Goal: Task Accomplishment & Management: Manage account settings

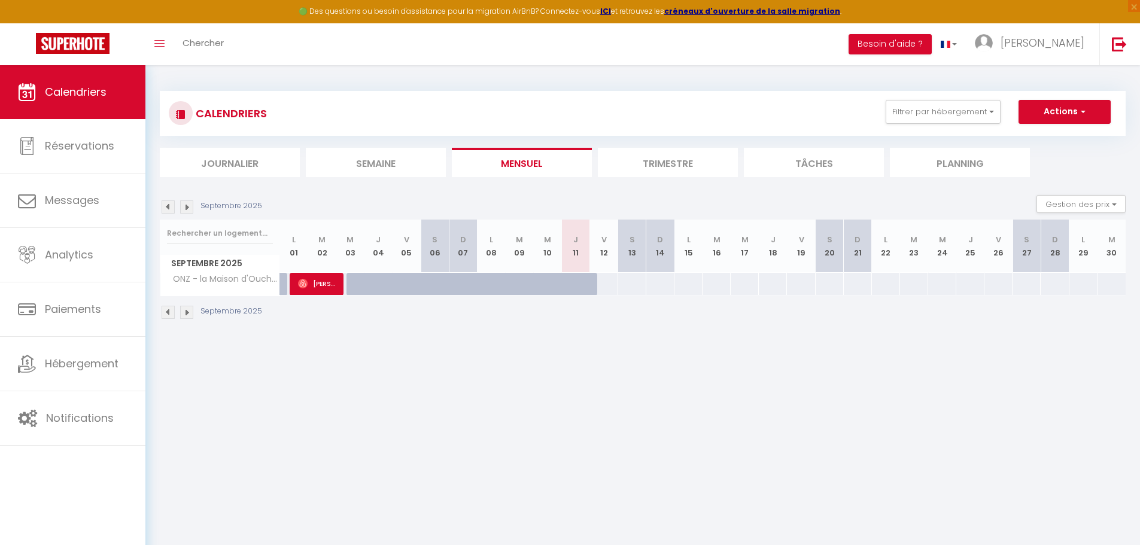
click at [549, 256] on th "M 10" at bounding box center [547, 246] width 28 height 53
click at [939, 255] on th "M 24" at bounding box center [942, 246] width 28 height 53
click at [941, 254] on th "M 24" at bounding box center [942, 246] width 28 height 53
click at [942, 254] on th "M 24" at bounding box center [942, 246] width 28 height 53
click at [1079, 107] on span "button" at bounding box center [1081, 111] width 7 height 12
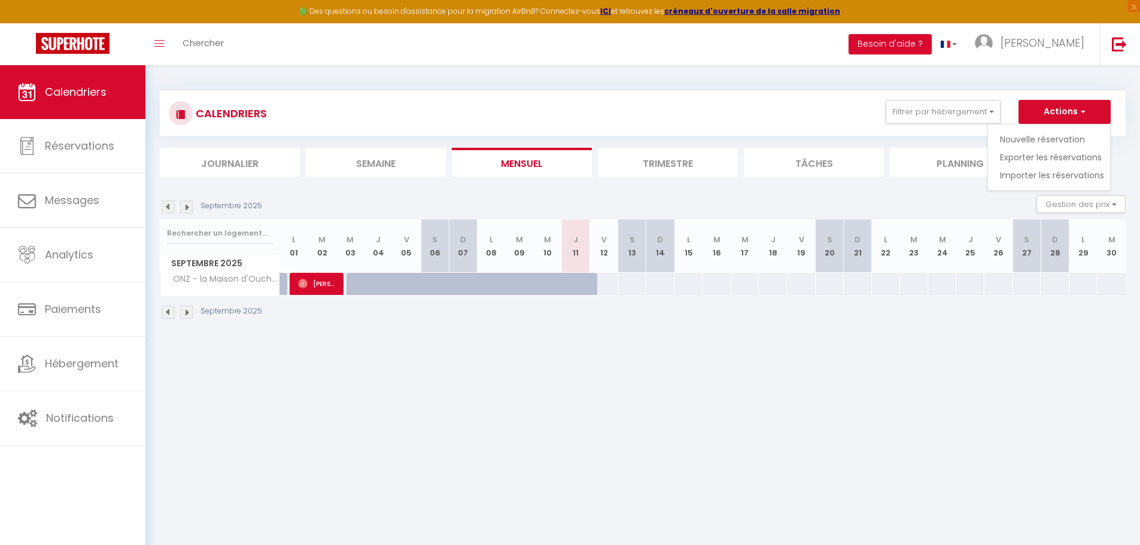
click at [783, 97] on div "CALENDRIERS Filtrer par hébergement Tous ONZ - la Maison d'Ouchet Effacer Sauve…" at bounding box center [643, 113] width 966 height 45
click at [1065, 40] on span "[PERSON_NAME]" at bounding box center [1042, 42] width 84 height 15
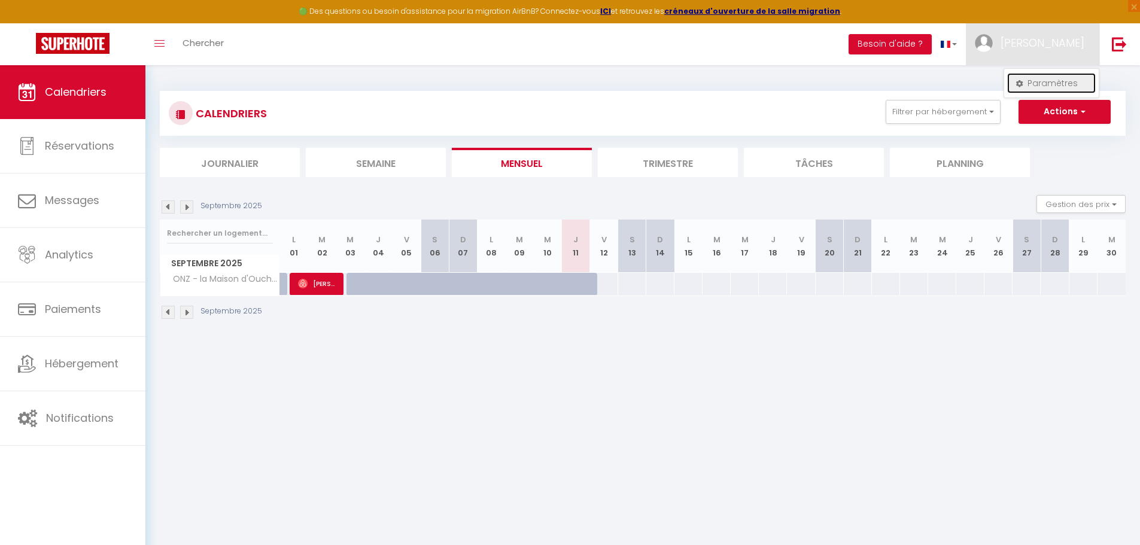
click at [1043, 81] on link "Paramètres" at bounding box center [1051, 83] width 89 height 20
select select
select select "28"
select select "fr"
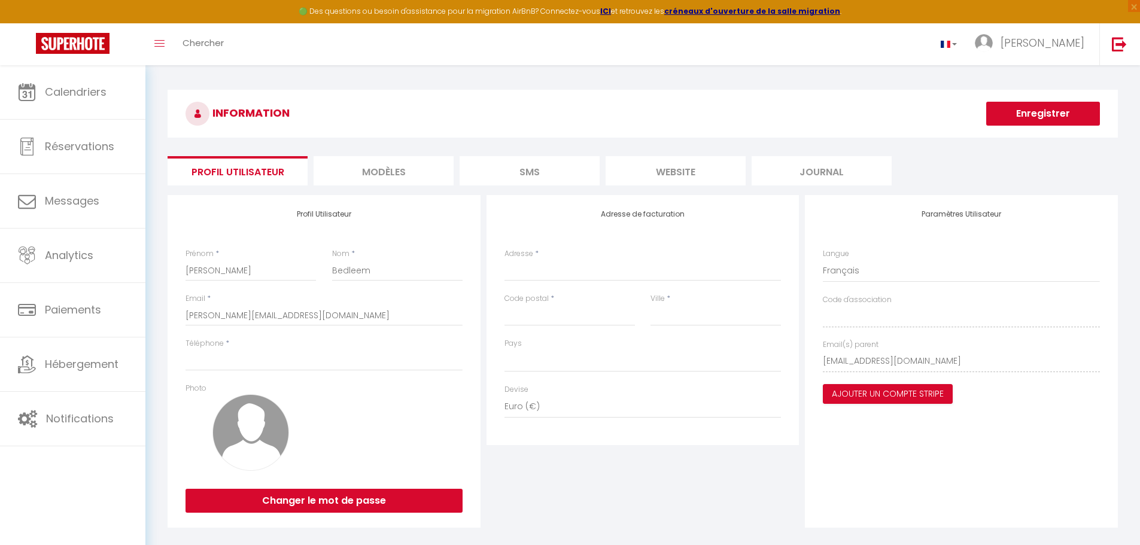
select select
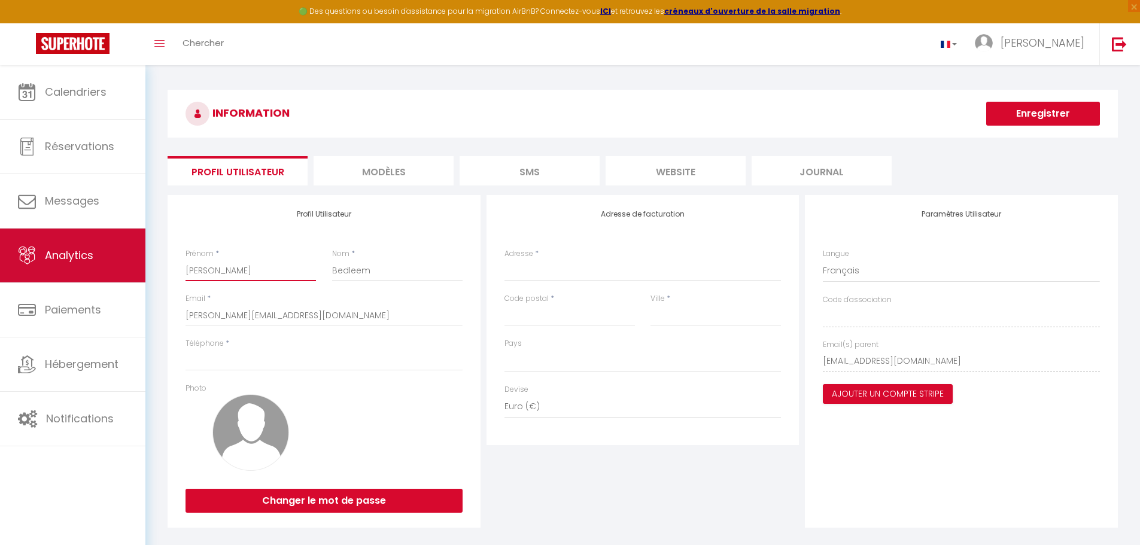
drag, startPoint x: 229, startPoint y: 272, endPoint x: 129, endPoint y: 272, distance: 99.3
click at [129, 272] on div "🟢 Des questions ou besoin d'assistance pour la migration AirBnB? Connectez-vous…" at bounding box center [570, 313] width 1140 height 496
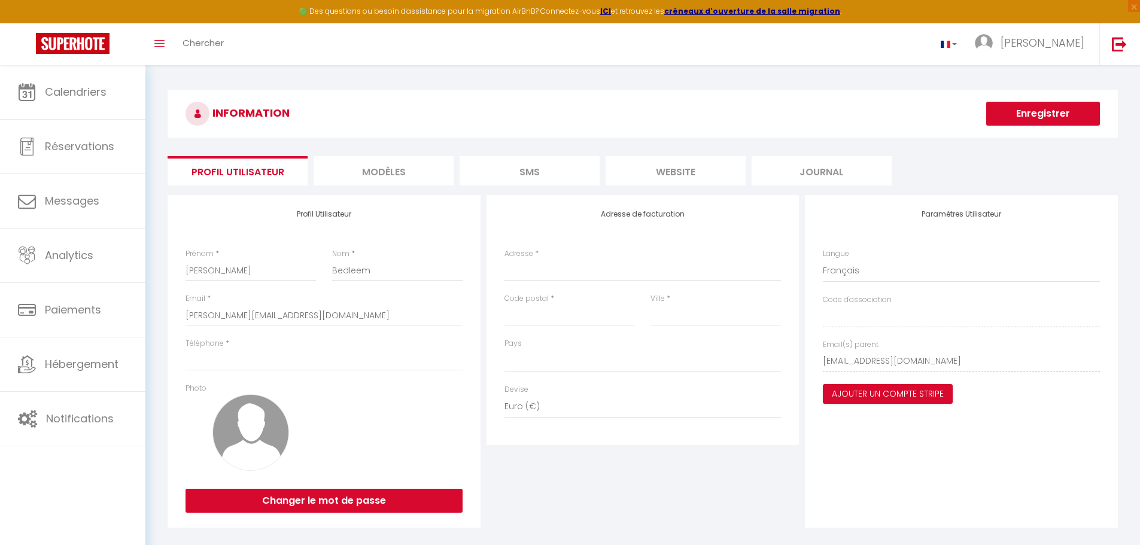
click at [455, 100] on h3 "INFORMATION" at bounding box center [643, 114] width 950 height 48
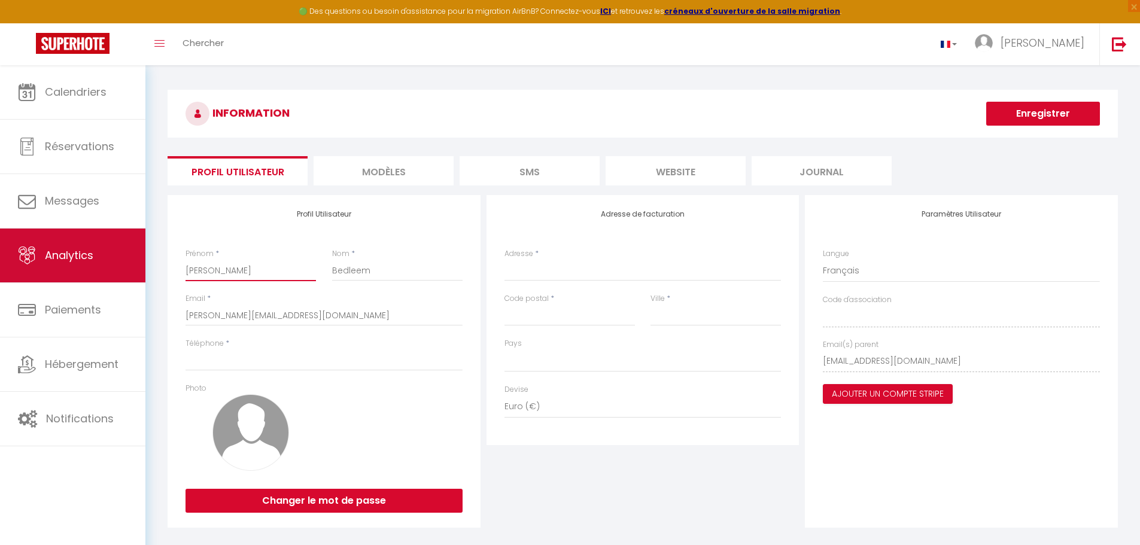
drag, startPoint x: 244, startPoint y: 267, endPoint x: 97, endPoint y: 252, distance: 147.9
click at [97, 252] on div "🟢 Des questions ou besoin d'assistance pour la migration AirBnB? Connectez-vous…" at bounding box center [570, 313] width 1140 height 496
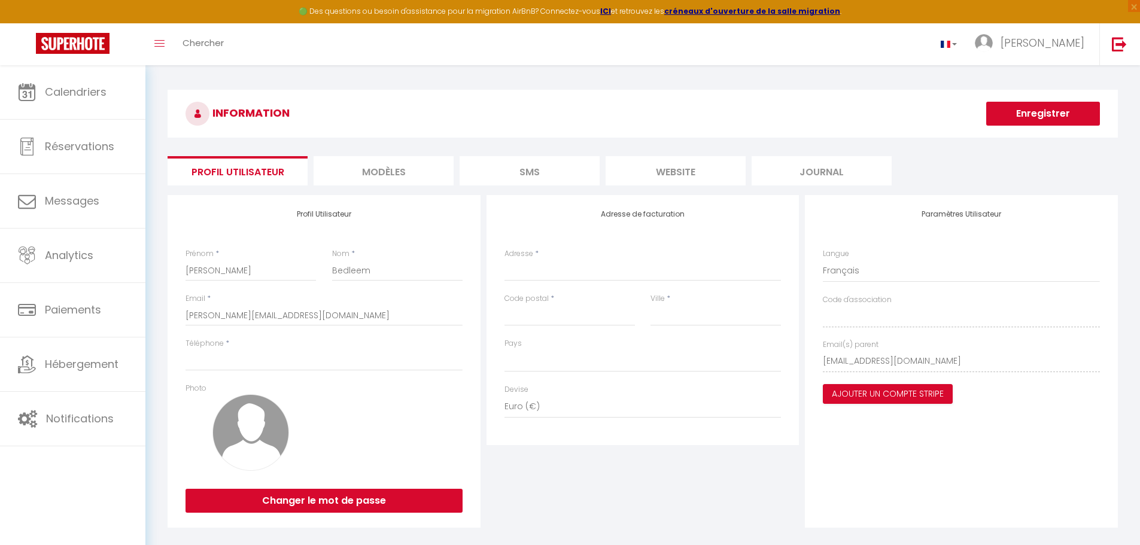
click at [676, 74] on div "INFORMATION Enregistrer Profil Utilisateur MODÈLES SMS website Journal Profil U…" at bounding box center [642, 313] width 994 height 496
click at [1083, 51] on link "[PERSON_NAME]" at bounding box center [1032, 44] width 133 height 42
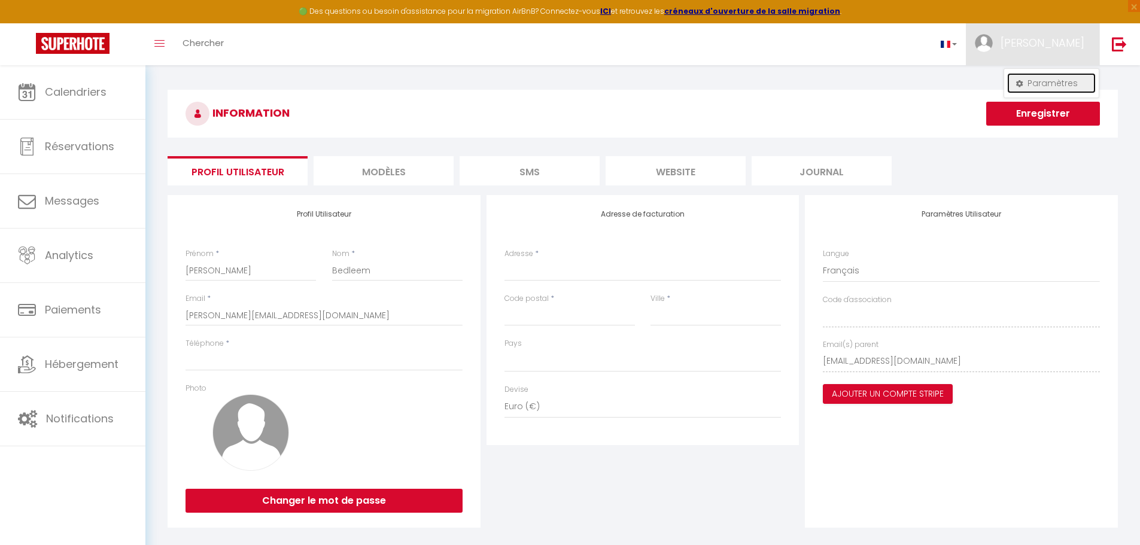
click at [1060, 83] on link "Paramètres" at bounding box center [1051, 83] width 89 height 20
click at [464, 90] on h3 "INFORMATION" at bounding box center [643, 114] width 950 height 48
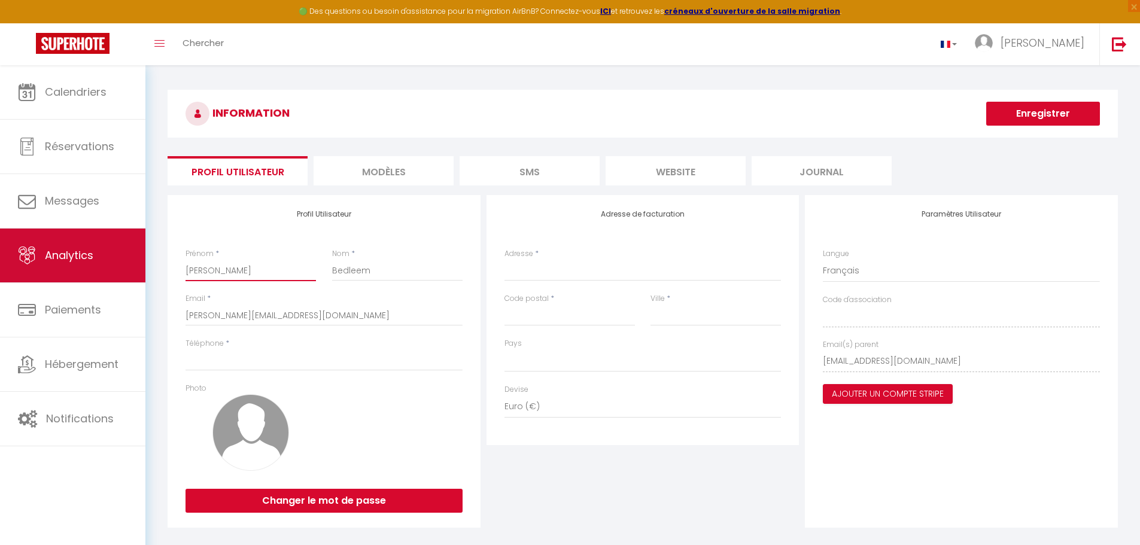
drag, startPoint x: 217, startPoint y: 270, endPoint x: 126, endPoint y: 276, distance: 91.7
click at [127, 281] on div "🟢 Des questions ou besoin d'assistance pour la migration AirBnB? Connectez-vous…" at bounding box center [570, 313] width 1140 height 496
type input "J"
select select
type input "[PERSON_NAME]"
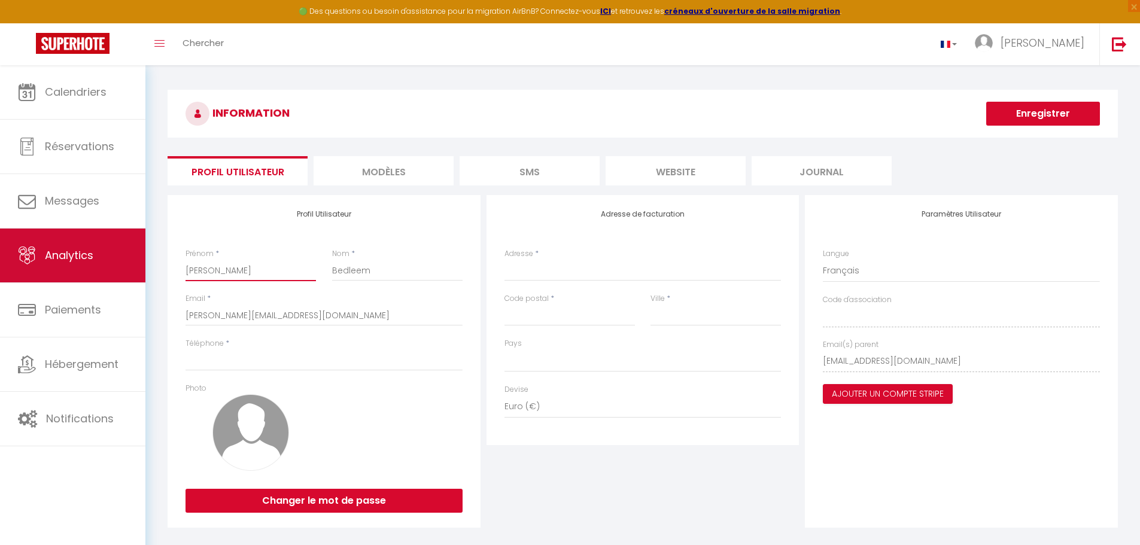
select select
type input "Jan"
select select
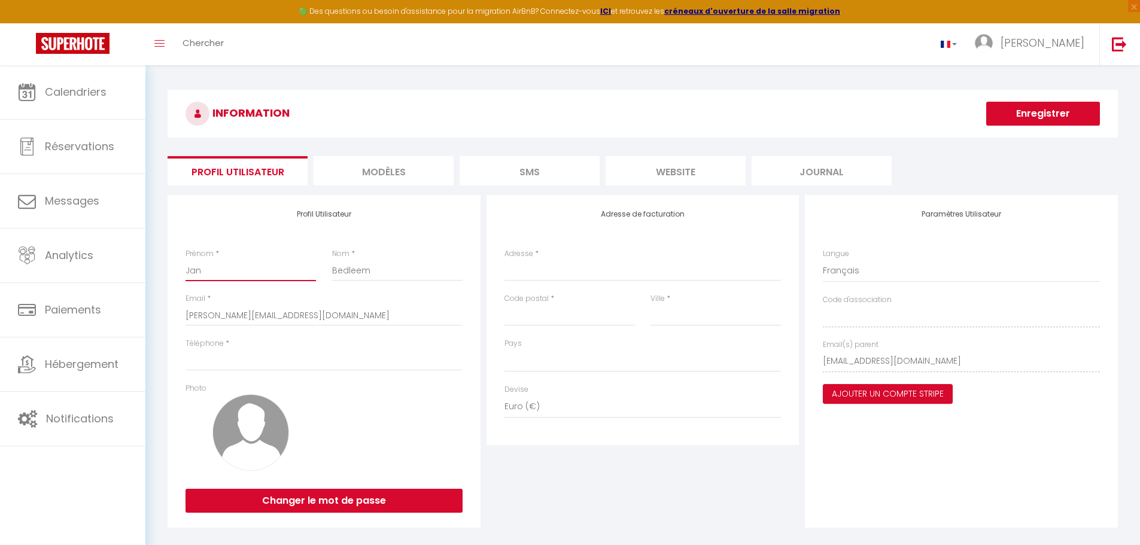
type input "Jan"
click at [197, 212] on h4 "Profil Utilisateur" at bounding box center [323, 214] width 277 height 8
click at [249, 359] on input "Téléphone" at bounding box center [323, 360] width 277 height 22
type input "0650062786"
type input "SCI"
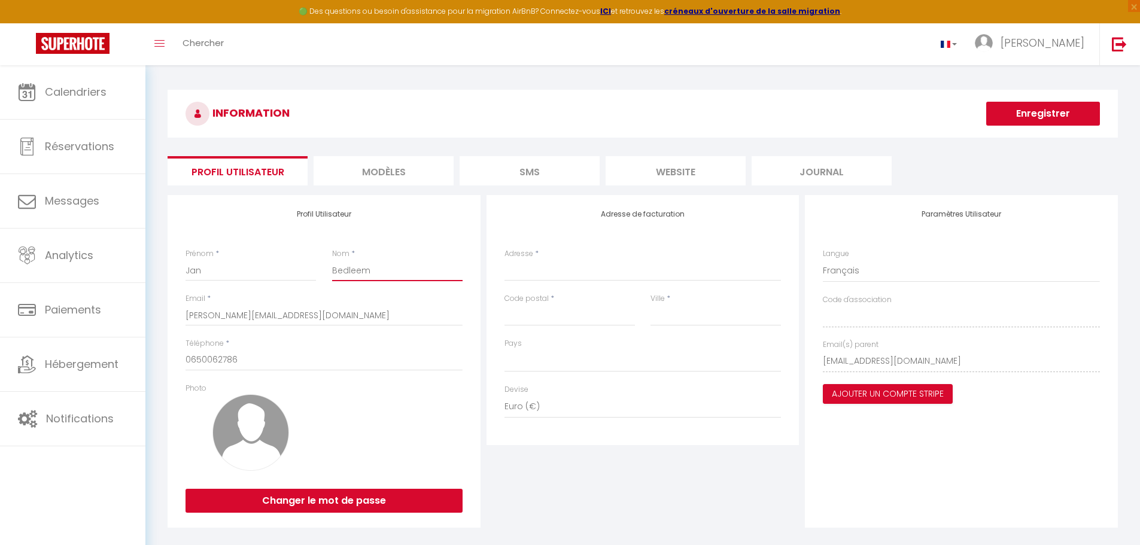
type input "22D chemin du bérange"
type input "34160"
type input "Sussargues"
select select "1"
drag, startPoint x: 318, startPoint y: 271, endPoint x: 309, endPoint y: 270, distance: 9.0
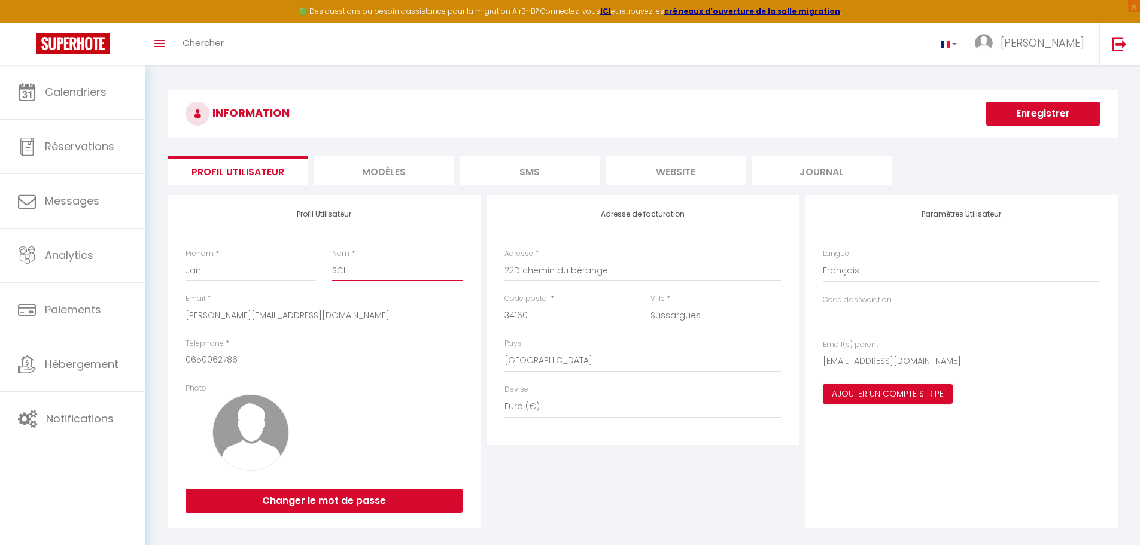
click at [309, 270] on div "Prénom * [PERSON_NAME] * SCI" at bounding box center [324, 270] width 293 height 45
type input "BEDLEEM"
click at [356, 445] on div at bounding box center [397, 433] width 146 height 100
click at [1066, 124] on button "Enregistrer" at bounding box center [1043, 114] width 114 height 24
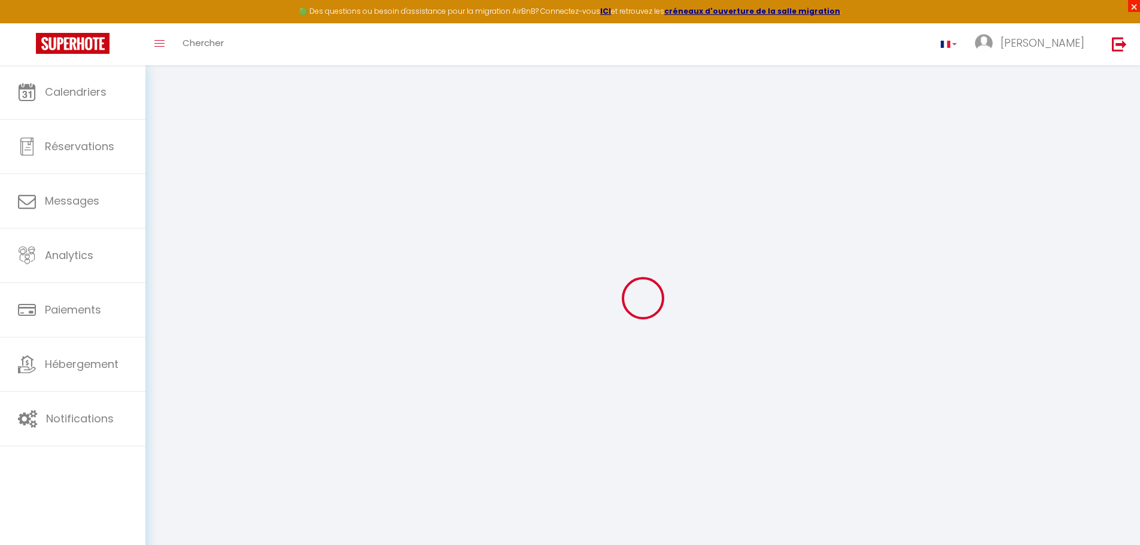
click at [1135, 11] on span "×" at bounding box center [1134, 6] width 12 height 12
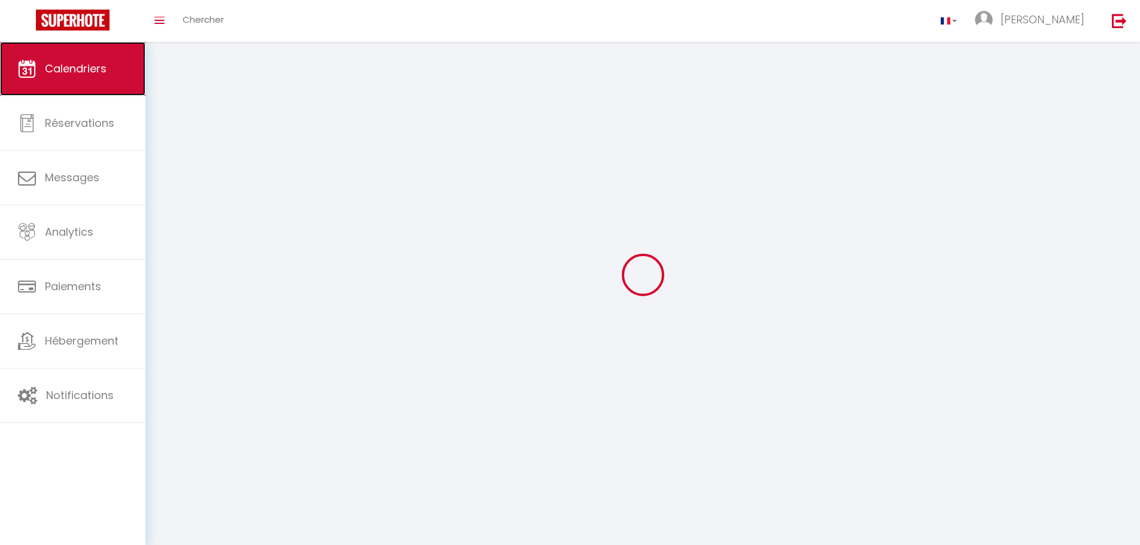
click at [57, 75] on span "Calendriers" at bounding box center [76, 68] width 62 height 15
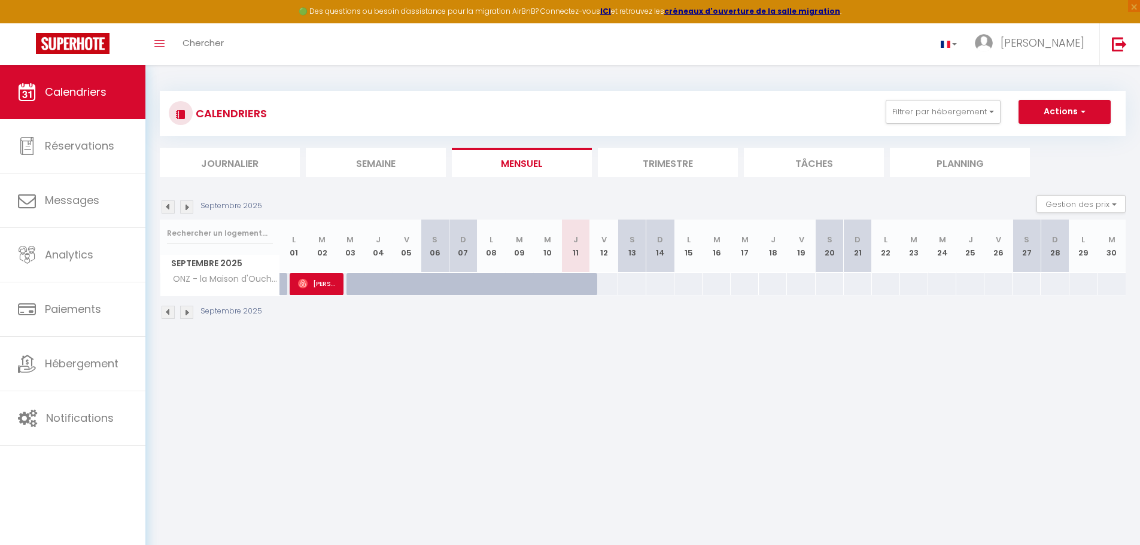
click at [959, 166] on li "Planning" at bounding box center [960, 162] width 140 height 29
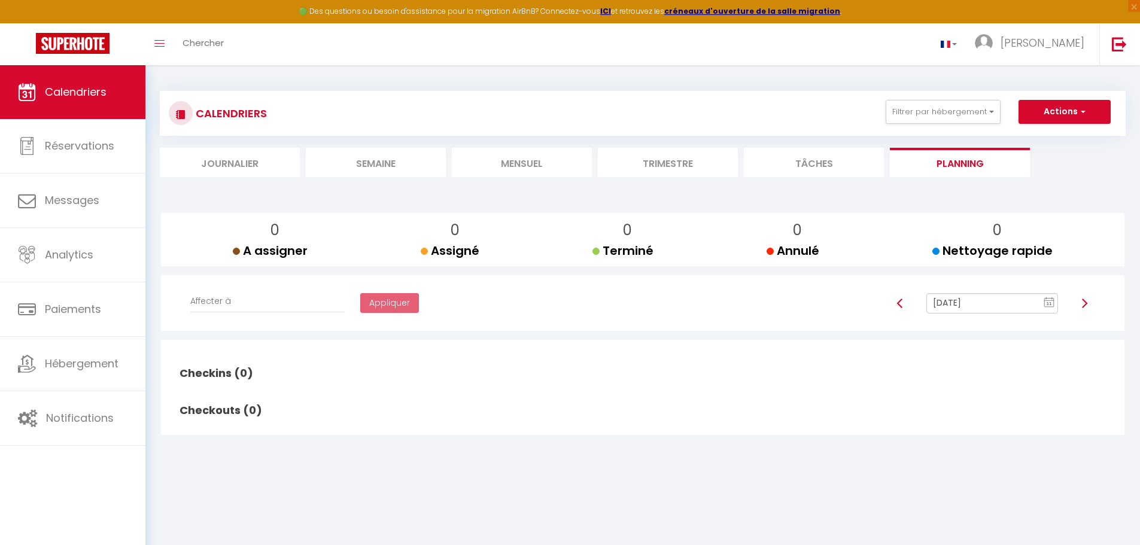
click at [816, 165] on li "Tâches" at bounding box center [814, 162] width 140 height 29
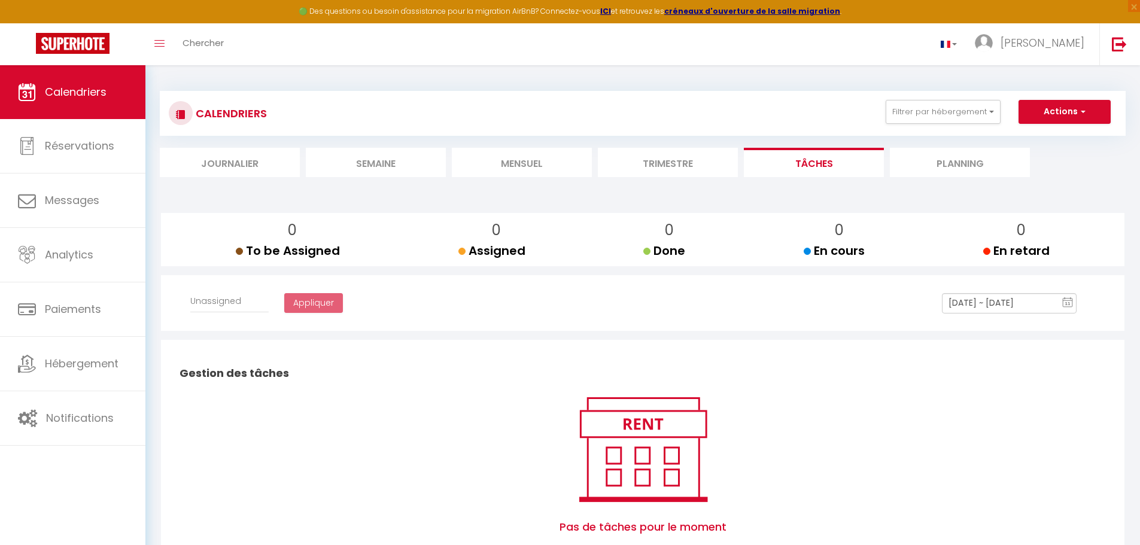
select select
click at [681, 157] on li "Trimestre" at bounding box center [668, 162] width 140 height 29
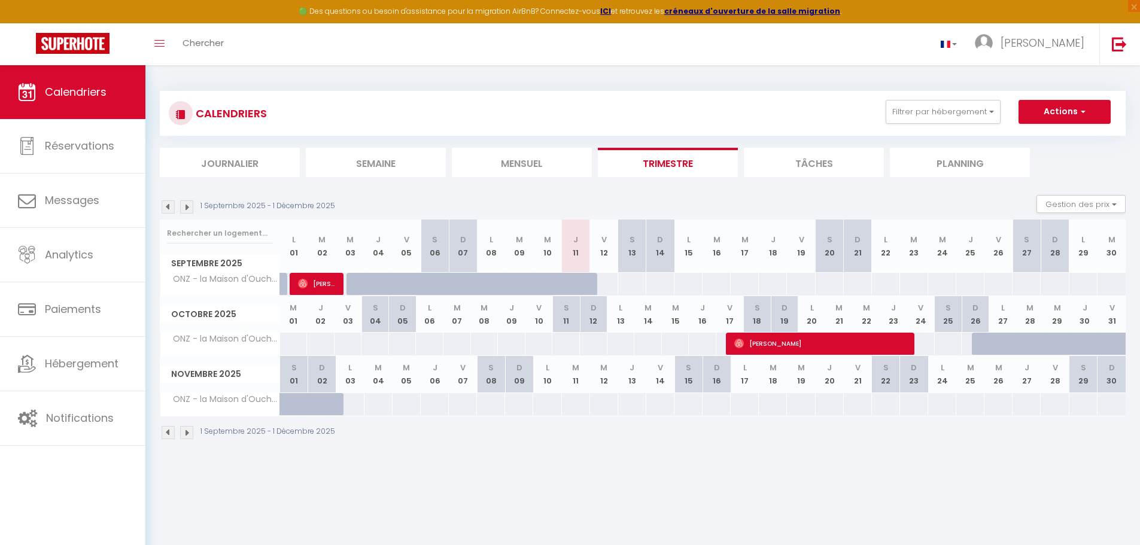
click at [623, 323] on th "L 13" at bounding box center [621, 314] width 28 height 36
click at [628, 347] on div "53" at bounding box center [621, 344] width 28 height 22
type input "53"
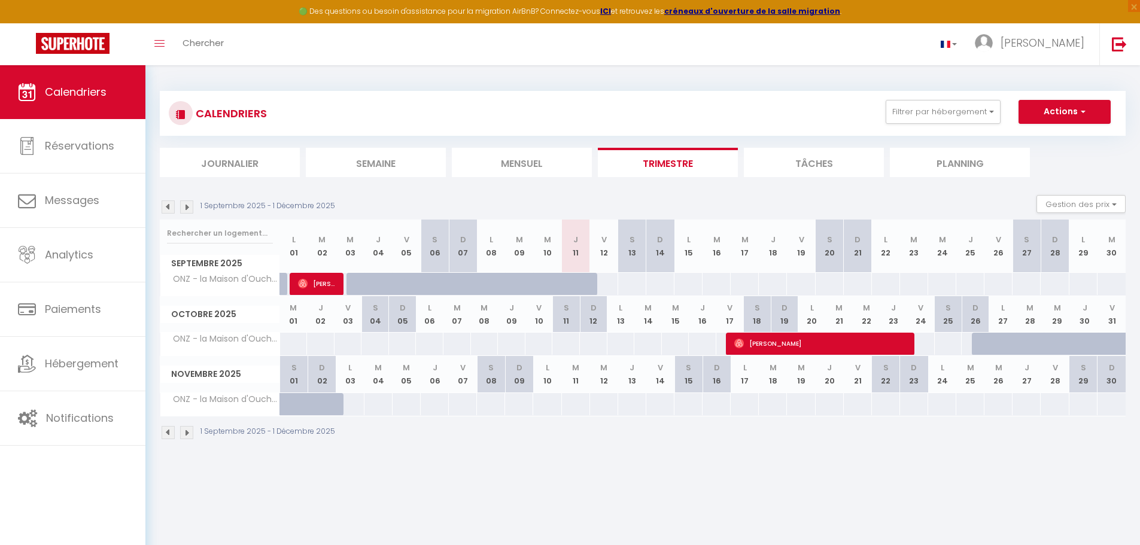
type input "Lun 13 Octobre 2025"
type input "[DATE]"
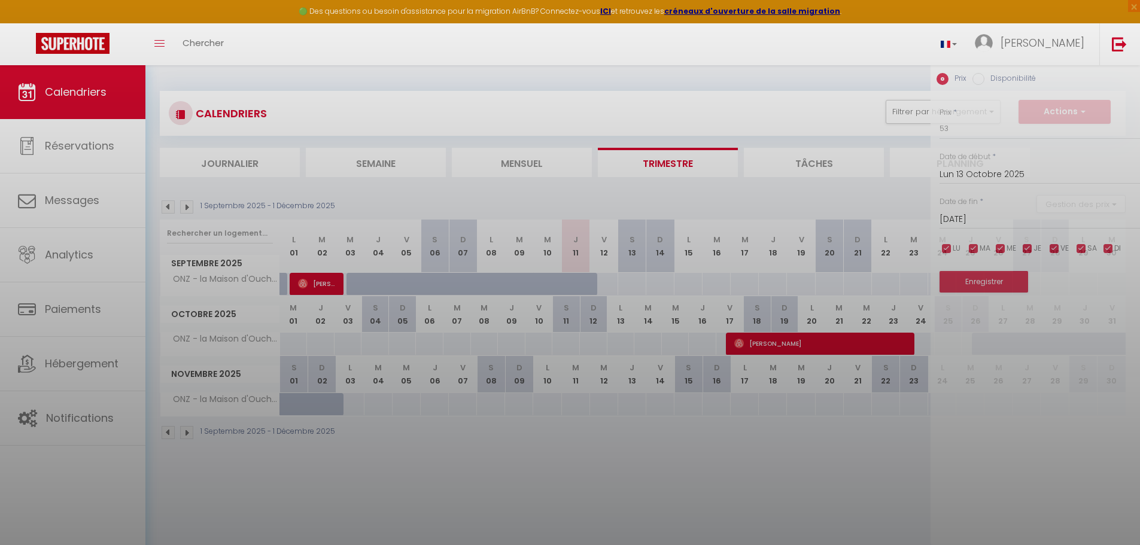
click at [624, 345] on div at bounding box center [570, 272] width 1140 height 545
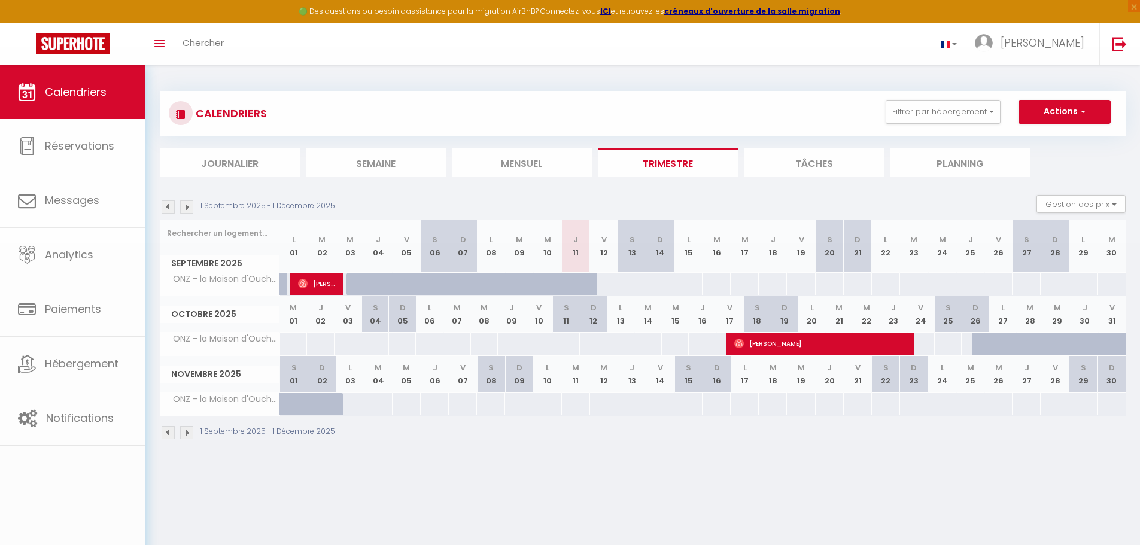
click at [624, 345] on div "53" at bounding box center [621, 344] width 28 height 22
type input "53"
type input "Lun 13 Octobre 2025"
type input "[DATE]"
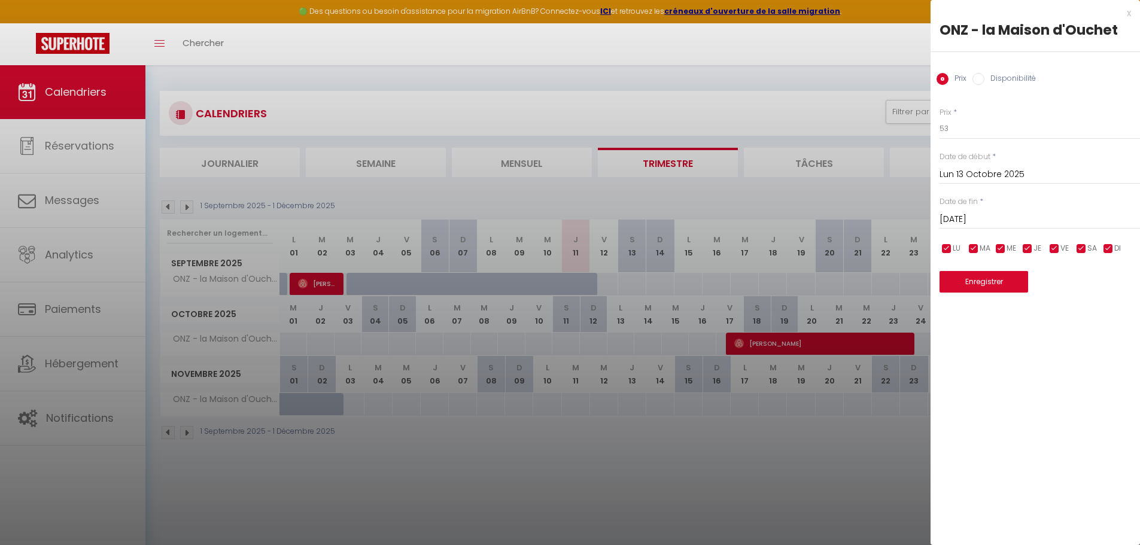
click at [979, 78] on input "Disponibilité" at bounding box center [978, 79] width 12 height 12
radio input "true"
click at [938, 75] on input "Prix" at bounding box center [942, 79] width 12 height 12
radio input "true"
click at [971, 75] on div "Prix Disponibilité" at bounding box center [1034, 72] width 209 height 40
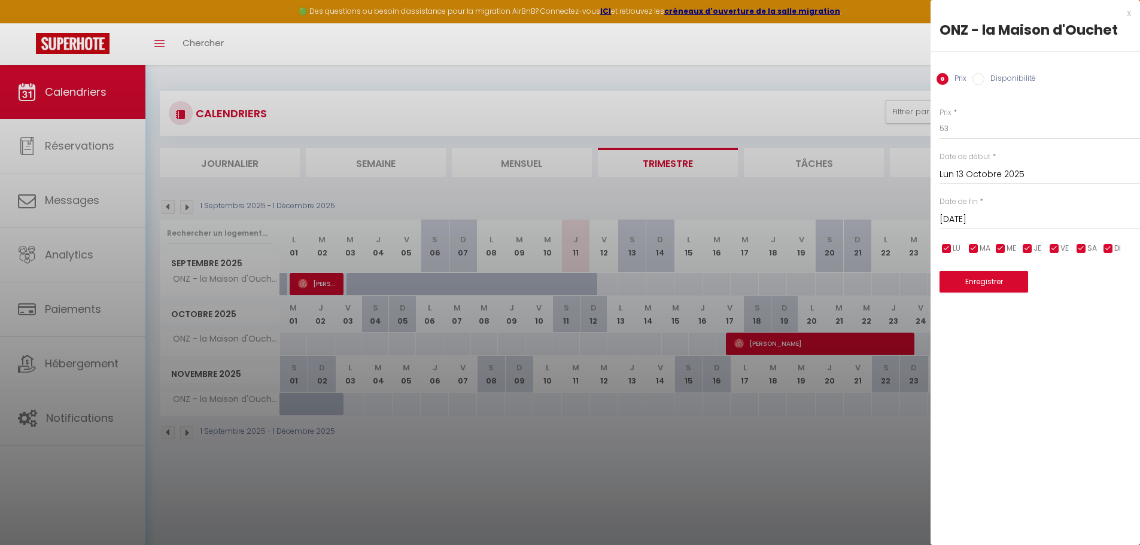
click at [978, 75] on input "Disponibilité" at bounding box center [978, 79] width 12 height 12
radio input "true"
click at [932, 74] on div "Prix Disponibilité" at bounding box center [1034, 72] width 209 height 40
click at [939, 75] on input "Prix" at bounding box center [942, 79] width 12 height 12
radio input "true"
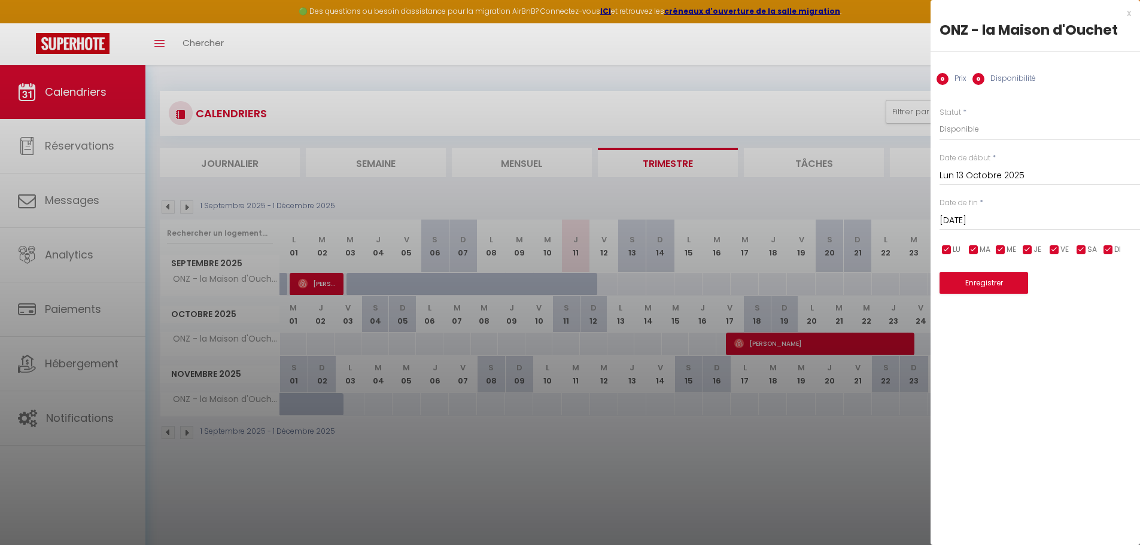
radio input "false"
click at [613, 201] on div at bounding box center [570, 272] width 1140 height 545
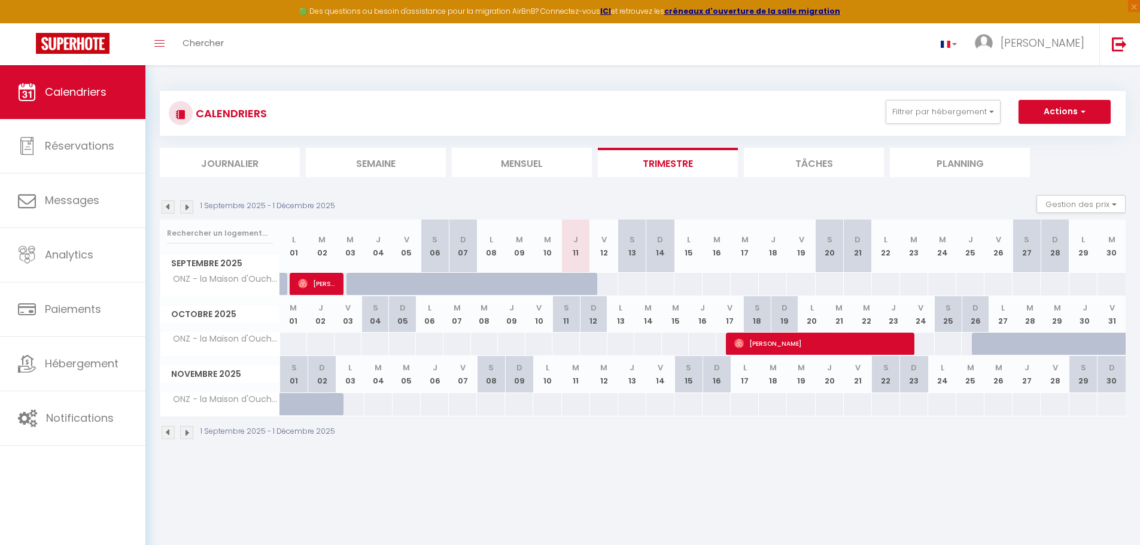
click at [661, 238] on abbr "D" at bounding box center [660, 239] width 6 height 11
click at [665, 257] on th "D 14" at bounding box center [660, 246] width 28 height 53
click at [659, 287] on div "50" at bounding box center [660, 284] width 29 height 22
type input "50"
type input "Dim 14 Septembre 2025"
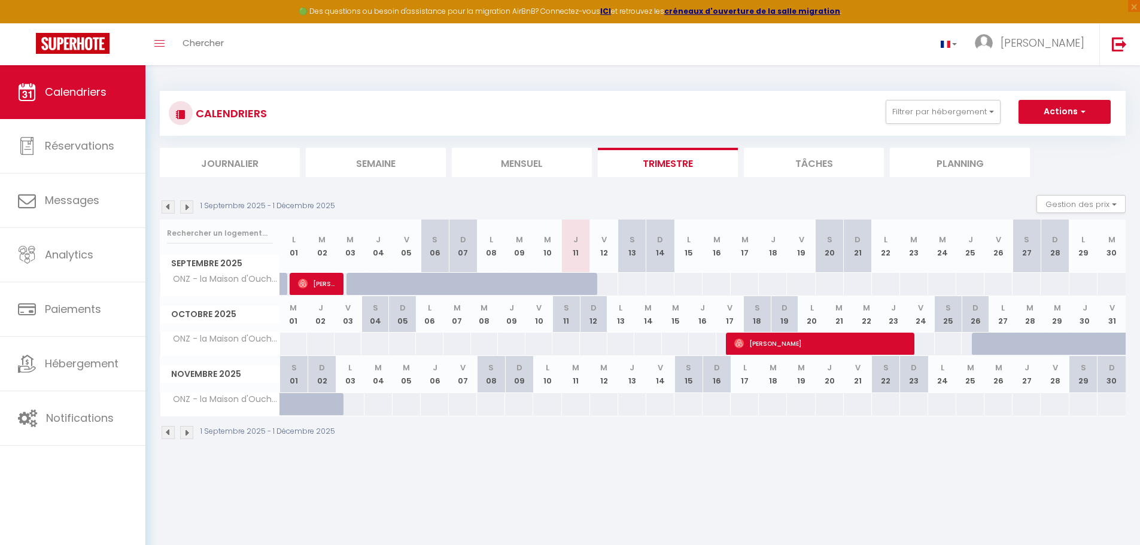
type input "Lun 15 Septembre 2025"
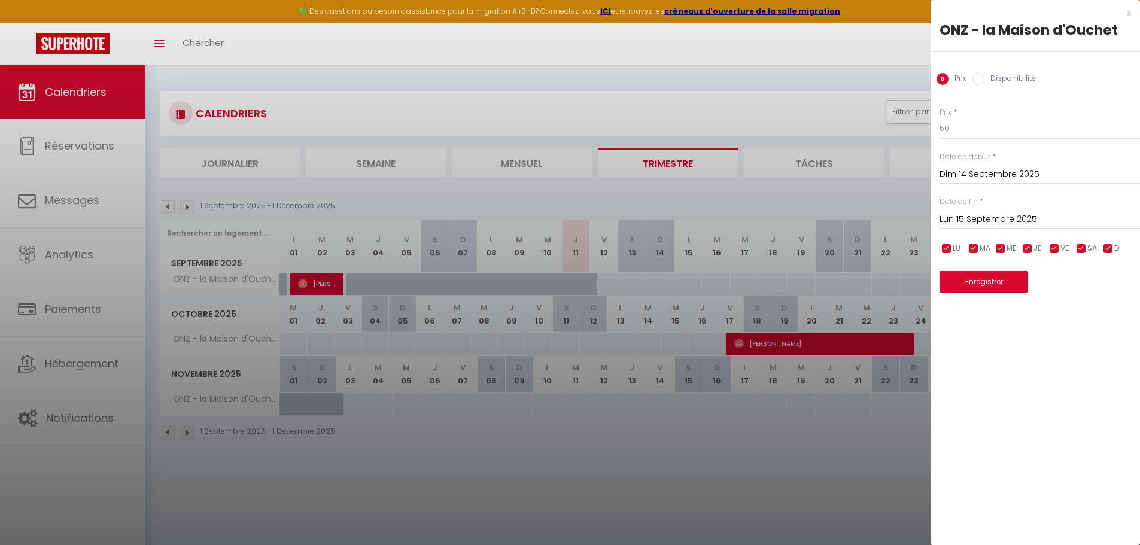
click at [981, 78] on input "Disponibilité" at bounding box center [978, 79] width 12 height 12
radio input "true"
click at [976, 130] on select "Disponible Indisponible" at bounding box center [1039, 129] width 200 height 23
click at [976, 131] on select "Disponible Indisponible" at bounding box center [1039, 129] width 200 height 23
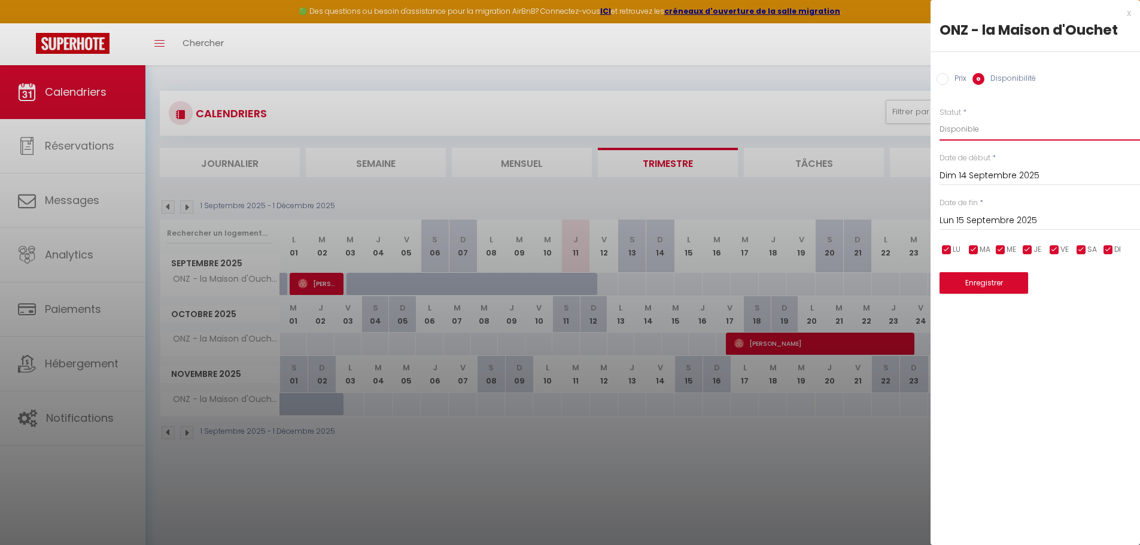
click at [976, 131] on select "Disponible Indisponible" at bounding box center [1039, 129] width 200 height 23
click at [971, 79] on div "Prix Disponibilité" at bounding box center [1034, 72] width 209 height 40
click at [948, 81] on label "Prix" at bounding box center [957, 79] width 18 height 13
click at [948, 81] on input "Prix" at bounding box center [942, 79] width 12 height 12
radio input "true"
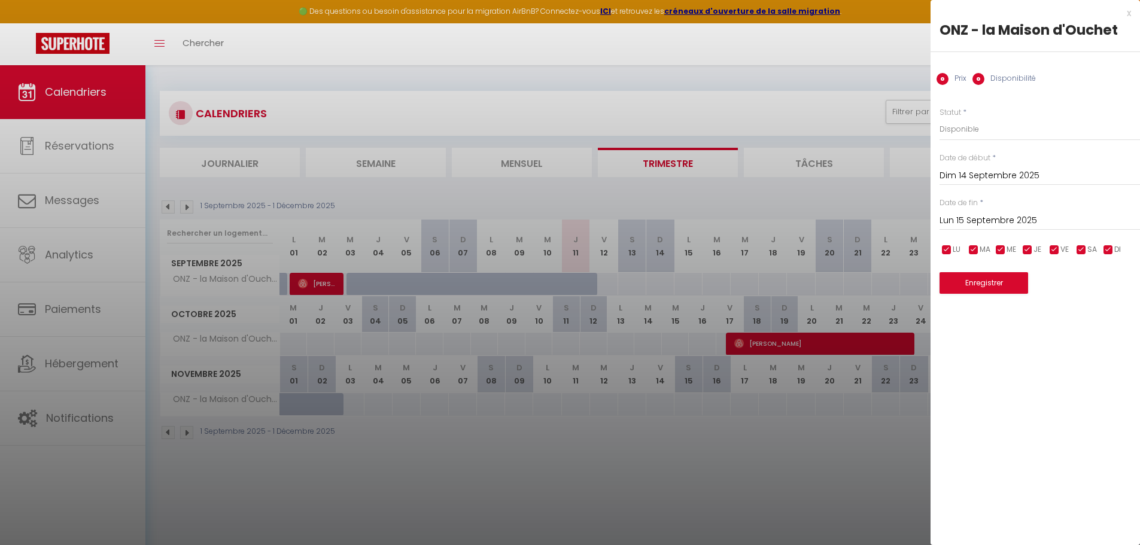
radio input "false"
click at [787, 66] on div at bounding box center [570, 272] width 1140 height 545
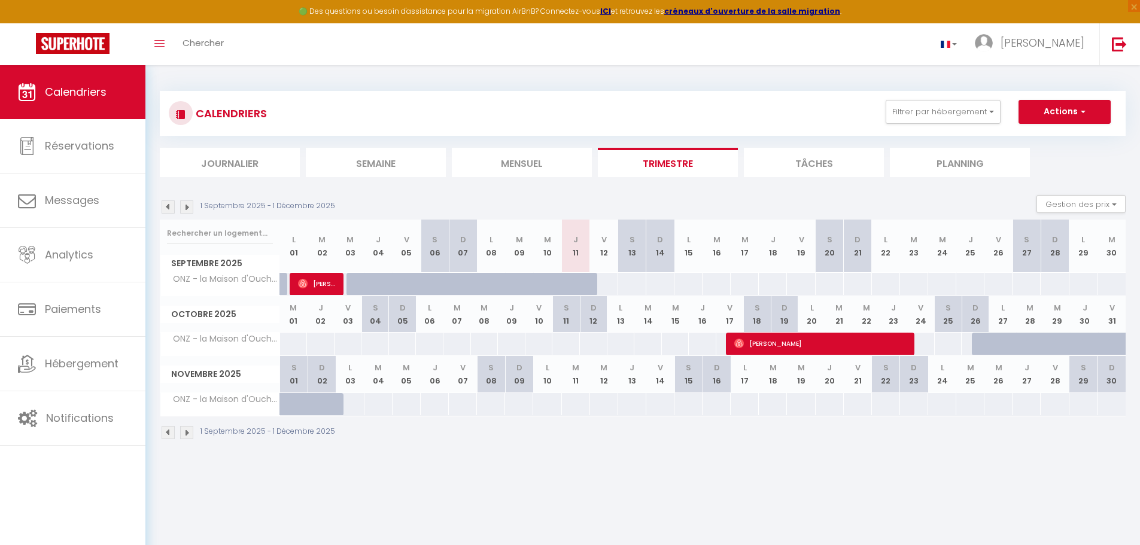
click at [354, 400] on div "83" at bounding box center [350, 404] width 29 height 22
type input "83"
type input "Lun 03 Novembre 2025"
type input "[DATE]"
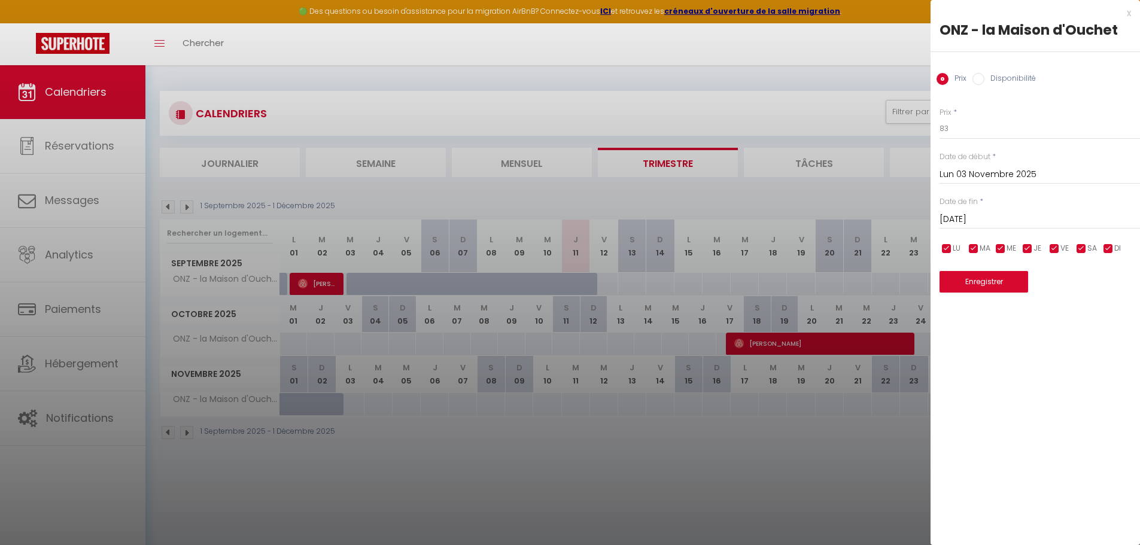
click at [982, 78] on input "Disponibilité" at bounding box center [978, 79] width 12 height 12
radio input "true"
radio input "false"
click at [969, 127] on select "Disponible Indisponible" at bounding box center [1039, 129] width 200 height 23
select select "0"
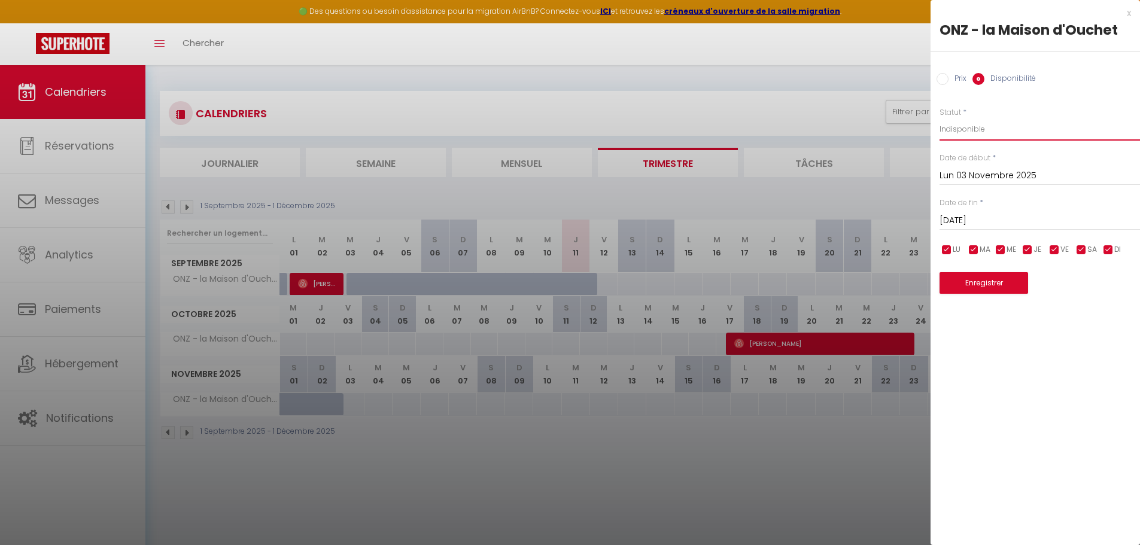
click at [939, 118] on select "Disponible Indisponible" at bounding box center [1039, 129] width 200 height 23
click at [986, 220] on input "[DATE]" at bounding box center [1039, 221] width 200 height 16
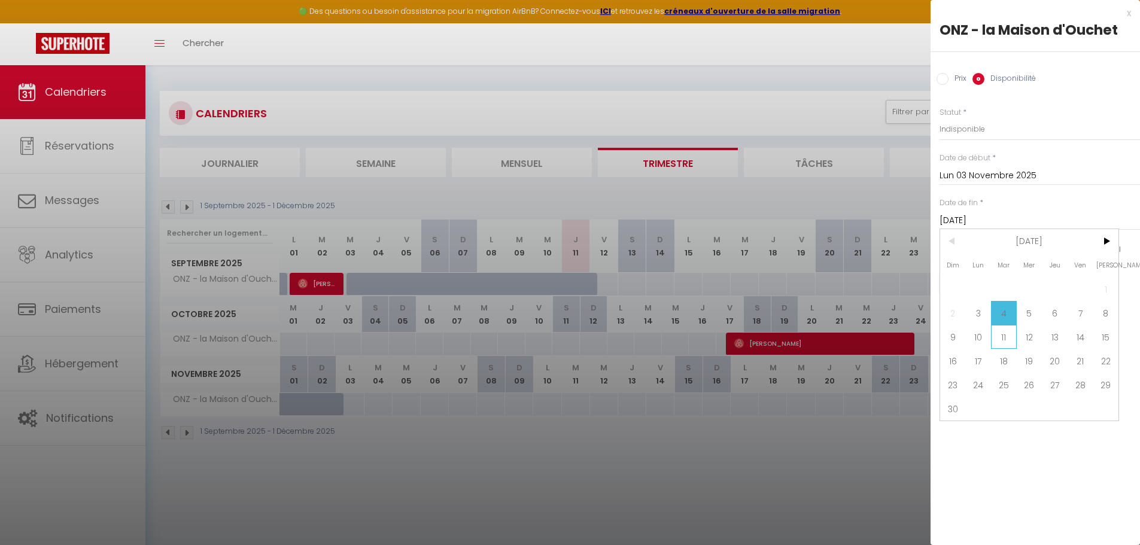
click at [1003, 340] on span "11" at bounding box center [1004, 337] width 26 height 24
type input "[DATE]"
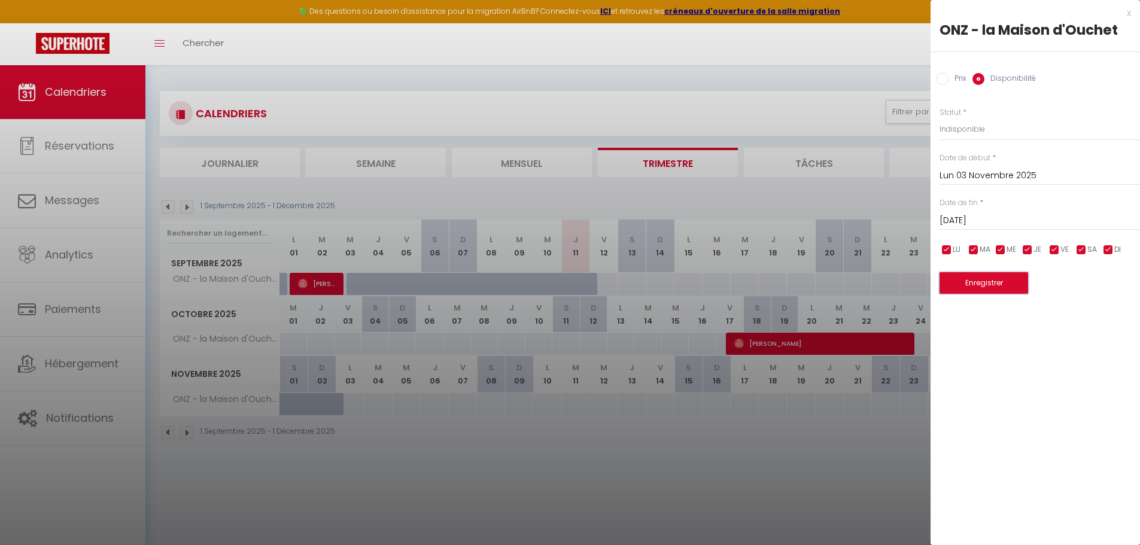
click at [996, 287] on button "Enregistrer" at bounding box center [983, 283] width 89 height 22
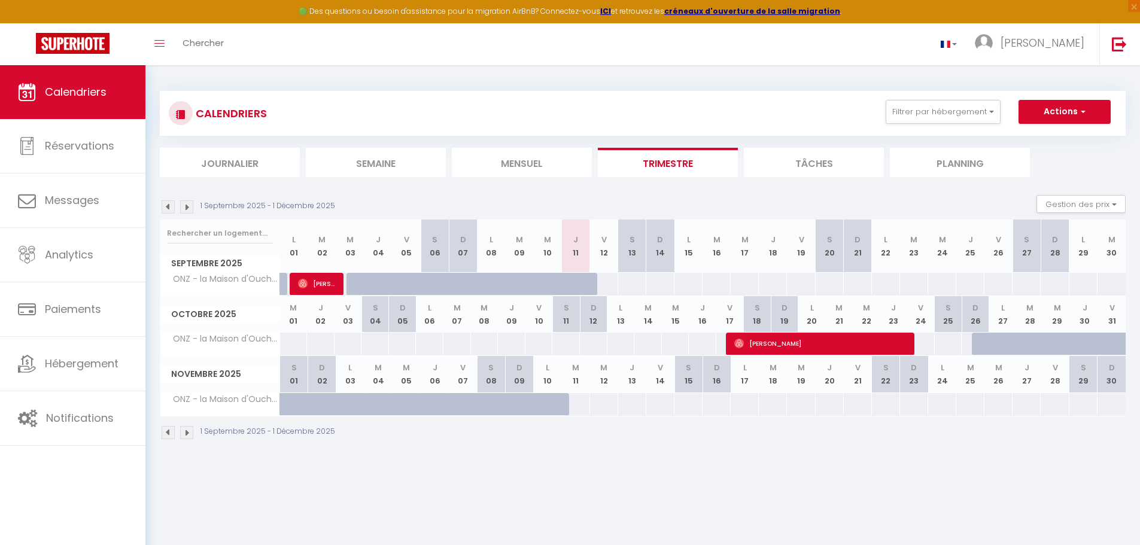
click at [577, 400] on div "69" at bounding box center [575, 404] width 29 height 22
select select "1"
type input "[DATE]"
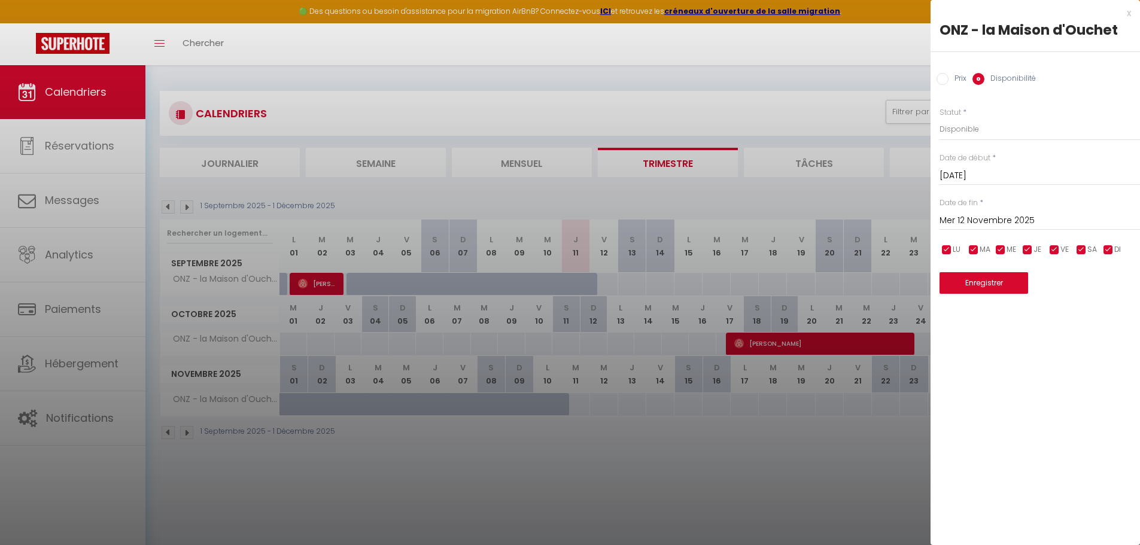
click at [981, 220] on input "Mer 12 Novembre 2025" at bounding box center [1039, 221] width 200 height 16
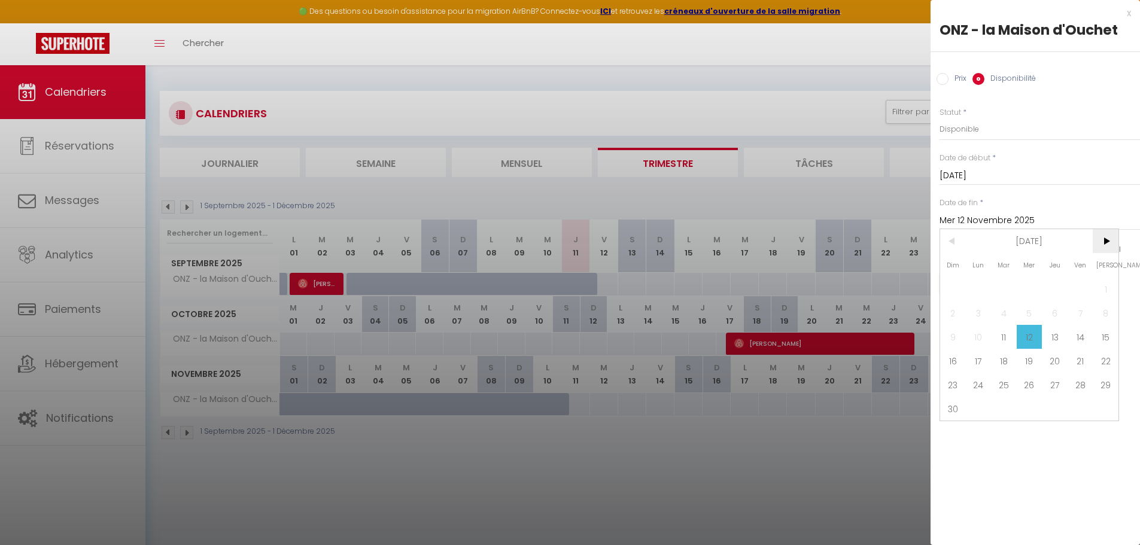
click at [1106, 239] on span ">" at bounding box center [1106, 241] width 26 height 24
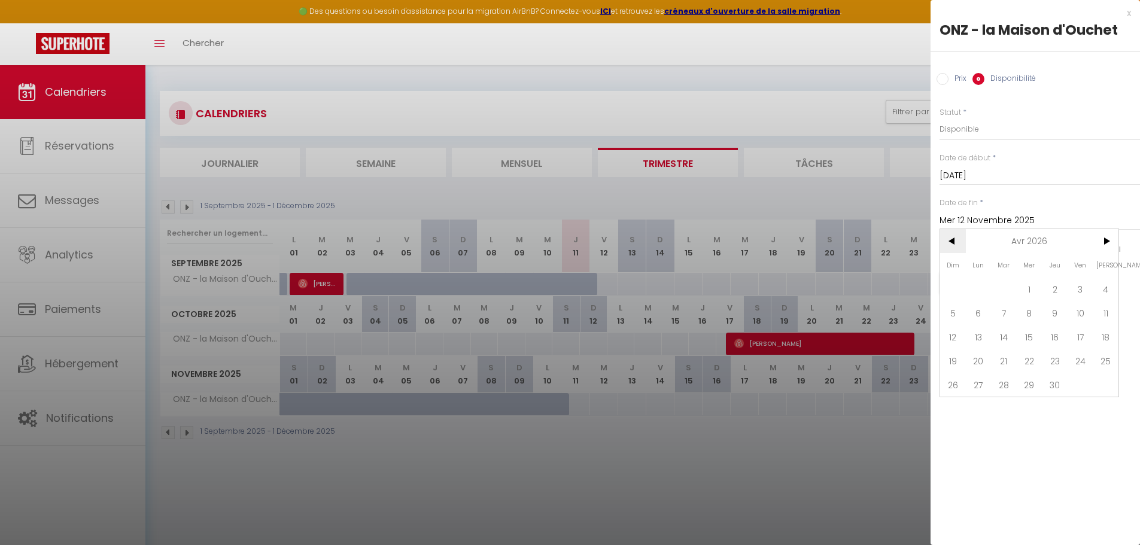
click at [954, 244] on span "<" at bounding box center [953, 241] width 26 height 24
click at [1111, 241] on span ">" at bounding box center [1106, 241] width 26 height 24
click at [957, 244] on span "<" at bounding box center [953, 241] width 26 height 24
click at [1002, 384] on span "31" at bounding box center [1004, 385] width 26 height 24
type input "[DATE]"
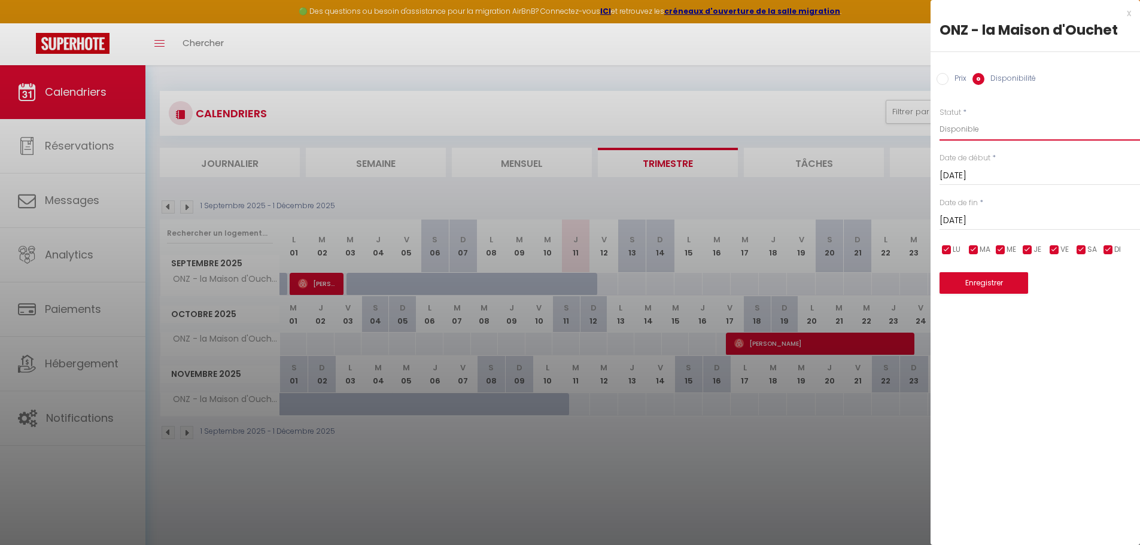
click at [985, 133] on select "Disponible Indisponible" at bounding box center [1039, 129] width 200 height 23
select select "0"
click at [939, 118] on select "Disponible Indisponible" at bounding box center [1039, 129] width 200 height 23
click at [988, 282] on button "Enregistrer" at bounding box center [983, 283] width 89 height 22
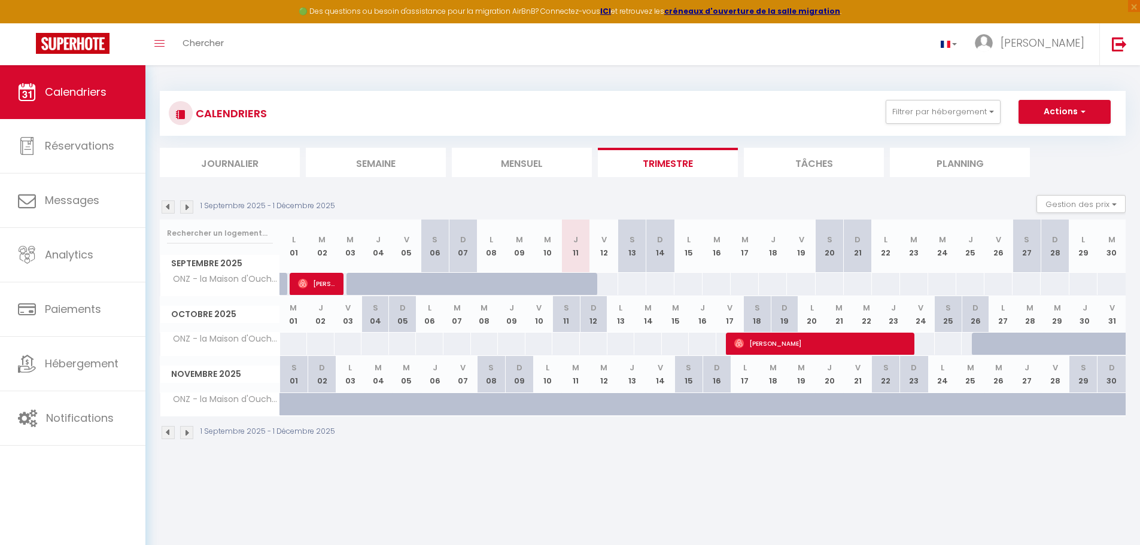
click at [186, 209] on img at bounding box center [186, 206] width 13 height 13
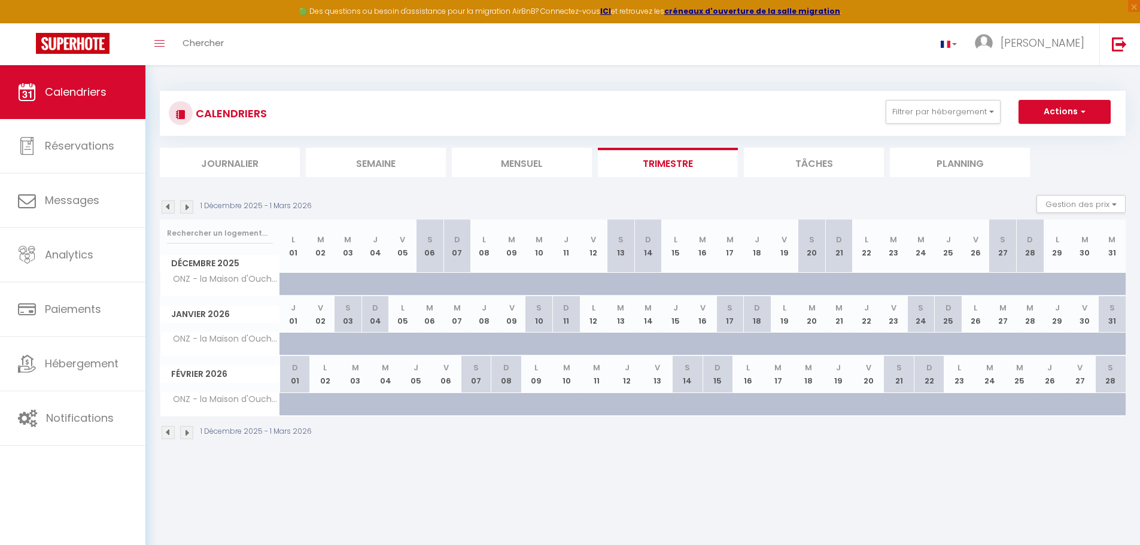
click at [186, 209] on img at bounding box center [186, 206] width 13 height 13
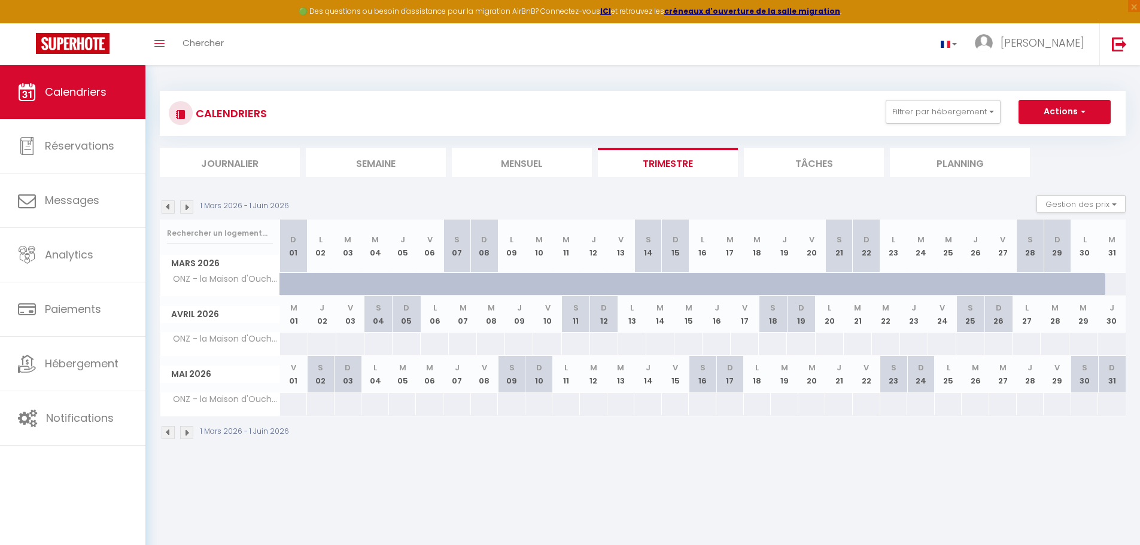
click at [186, 209] on img at bounding box center [186, 206] width 13 height 13
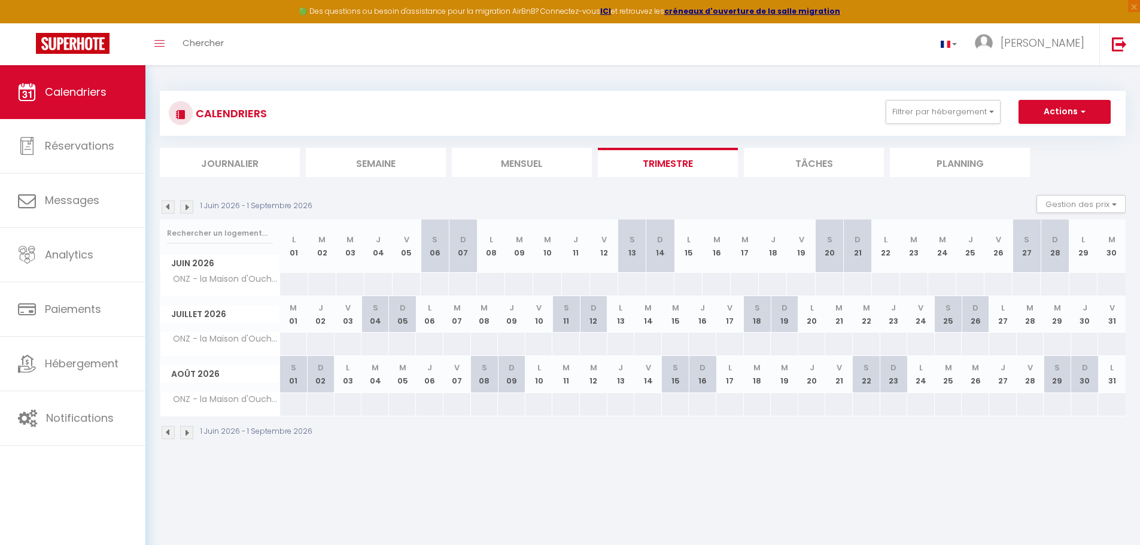
click at [186, 209] on img at bounding box center [186, 206] width 13 height 13
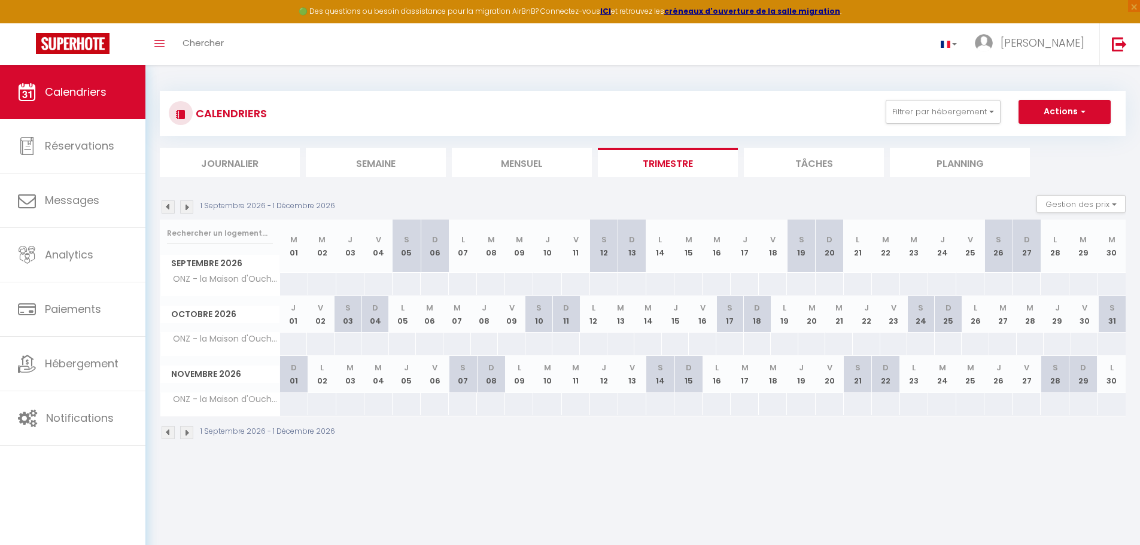
click at [186, 209] on img at bounding box center [186, 206] width 13 height 13
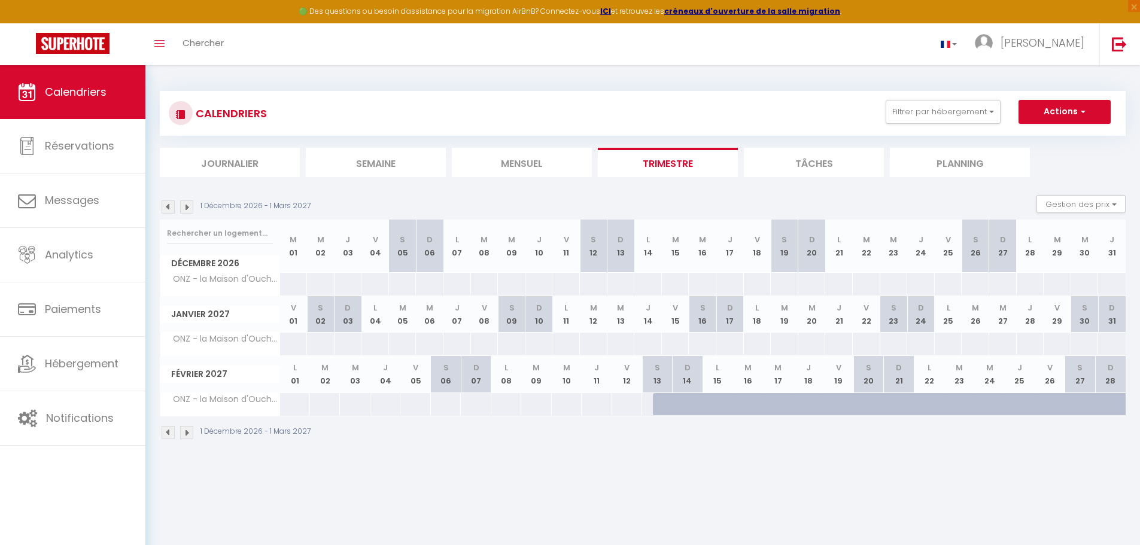
click at [165, 208] on img at bounding box center [168, 206] width 13 height 13
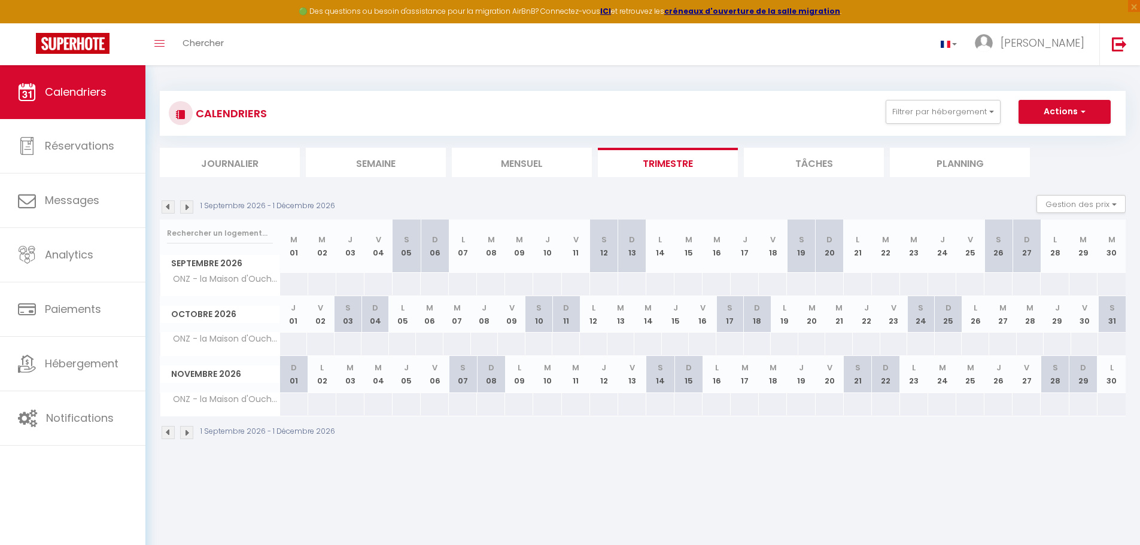
click at [165, 208] on img at bounding box center [168, 206] width 13 height 13
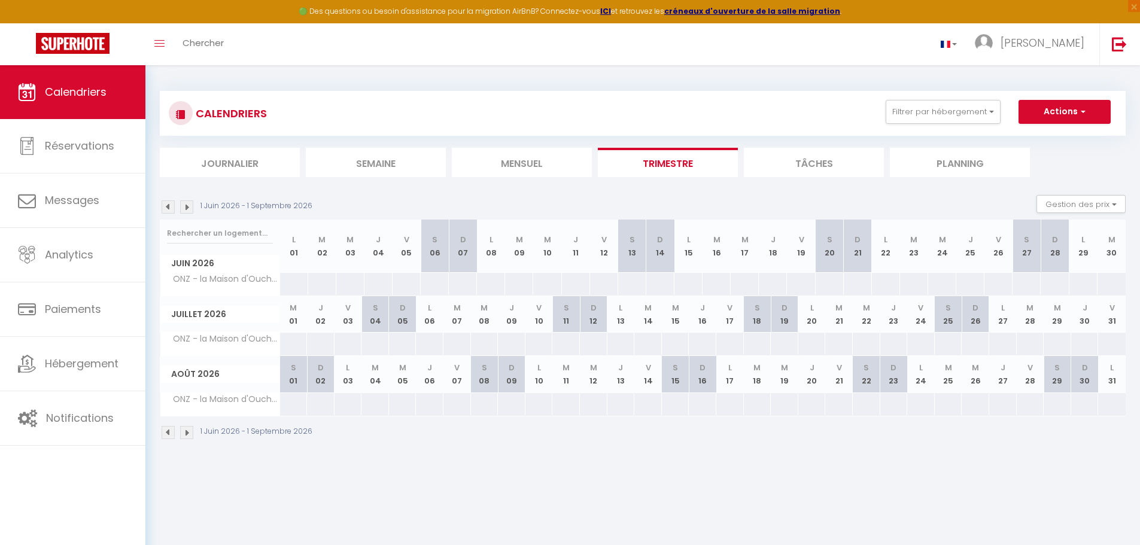
click at [165, 208] on img at bounding box center [168, 206] width 13 height 13
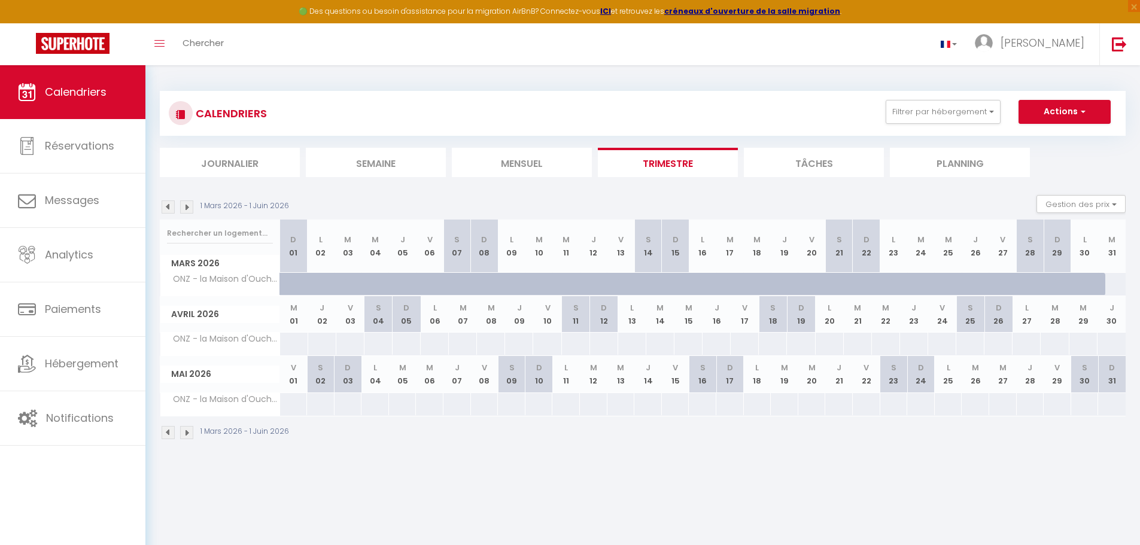
click at [1115, 284] on div "71" at bounding box center [1111, 284] width 28 height 22
select select "1"
type input "[DATE]"
type input "Mer 01 Avril 2026"
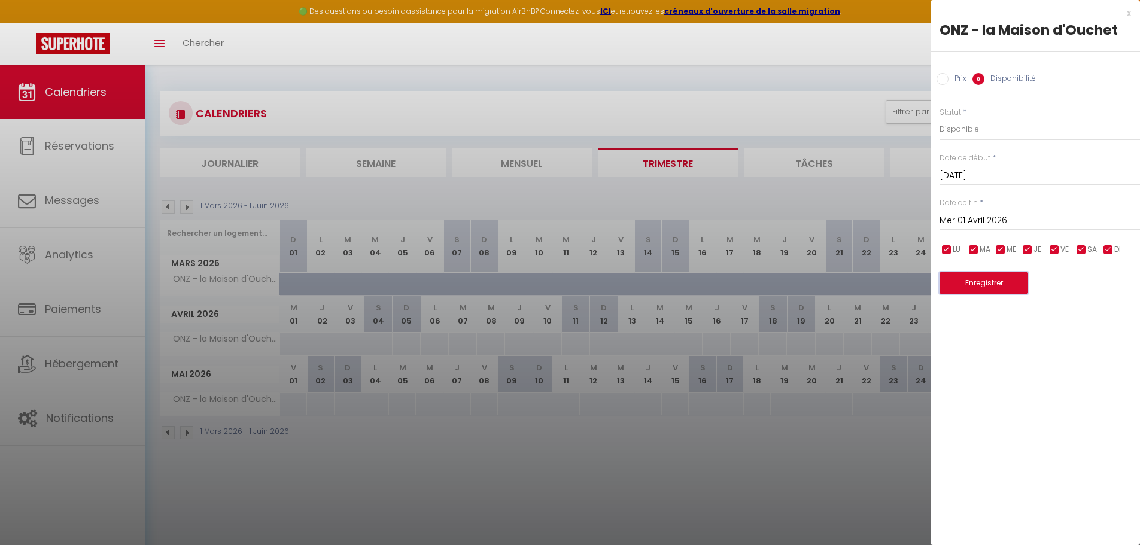
click at [988, 284] on button "Enregistrer" at bounding box center [983, 283] width 89 height 22
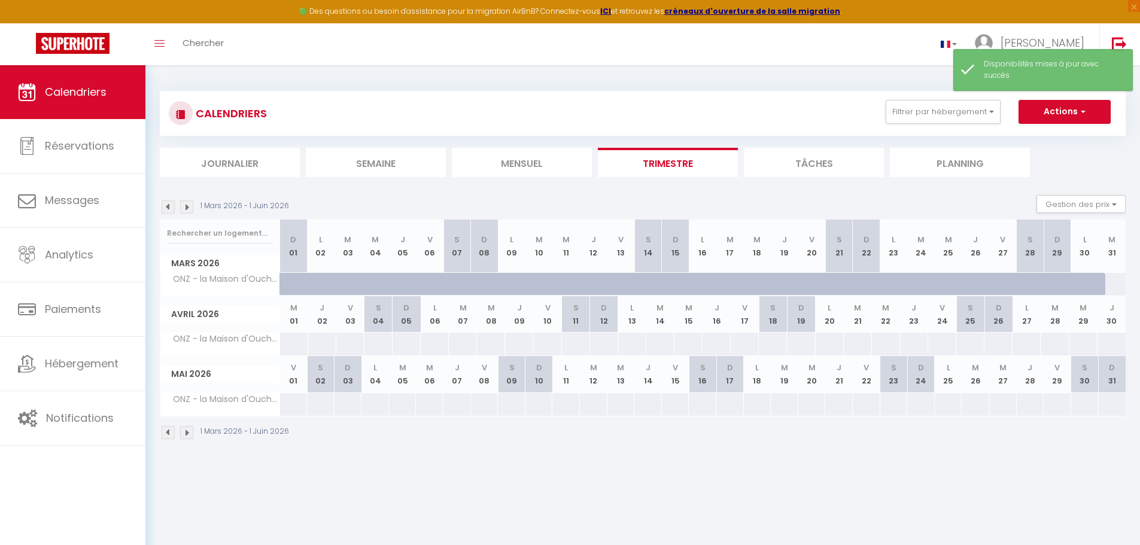
click at [1114, 285] on div "71" at bounding box center [1111, 284] width 28 height 22
select select "1"
type input "[DATE]"
type input "Mer 01 Avril 2026"
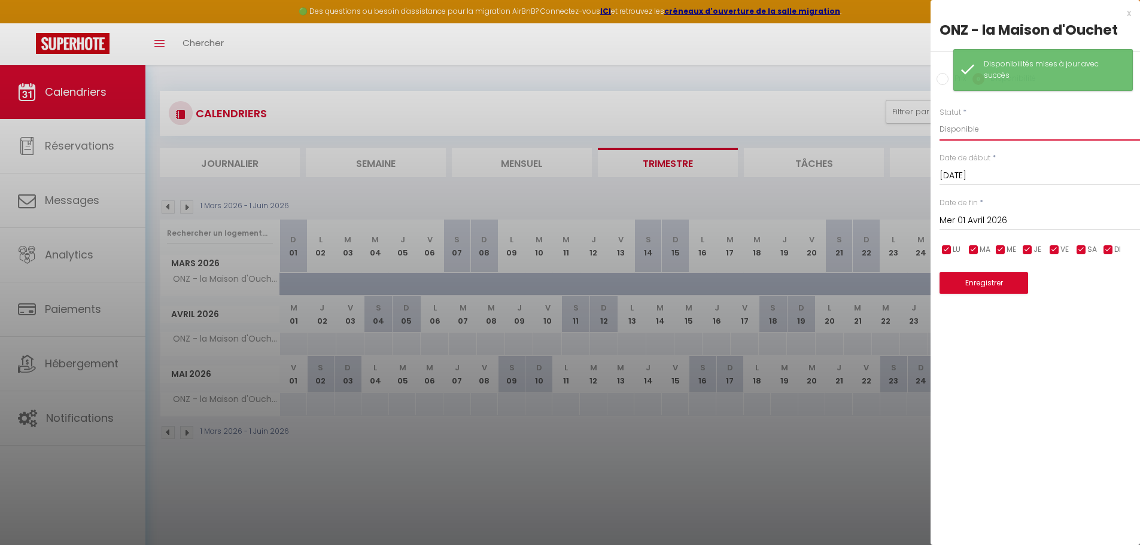
click at [967, 129] on select "Disponible Indisponible" at bounding box center [1039, 129] width 200 height 23
select select "0"
click at [939, 118] on select "Disponible Indisponible" at bounding box center [1039, 129] width 200 height 23
click at [993, 282] on button "Enregistrer" at bounding box center [983, 283] width 89 height 22
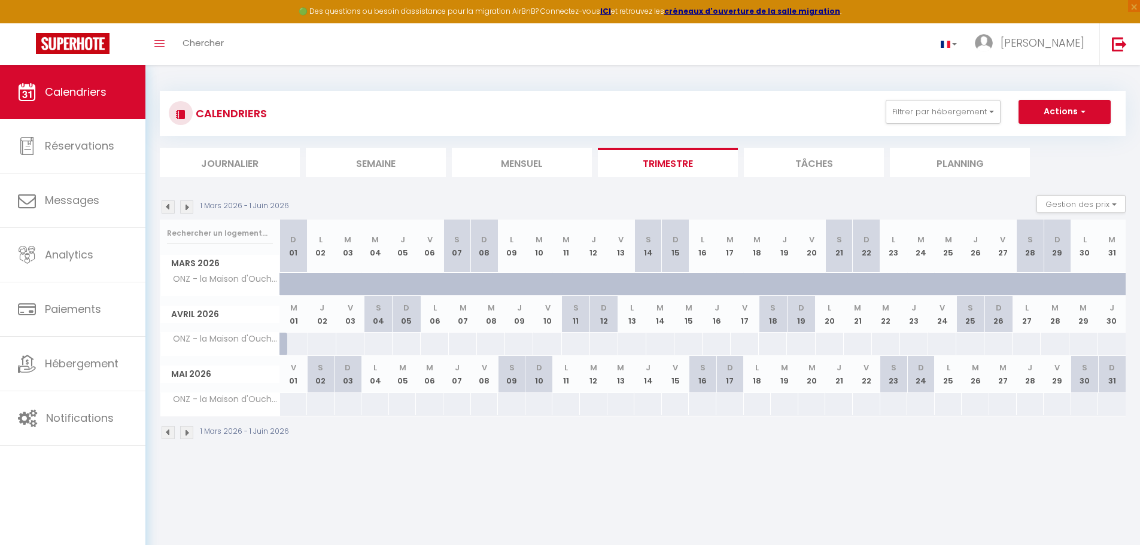
click at [168, 209] on img at bounding box center [168, 206] width 13 height 13
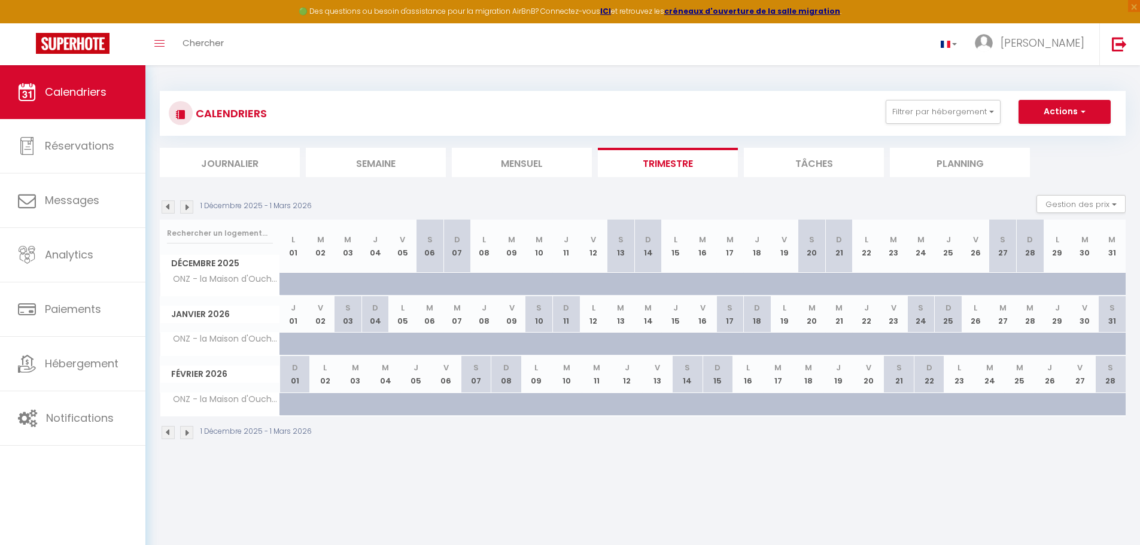
click at [169, 213] on img at bounding box center [168, 206] width 13 height 13
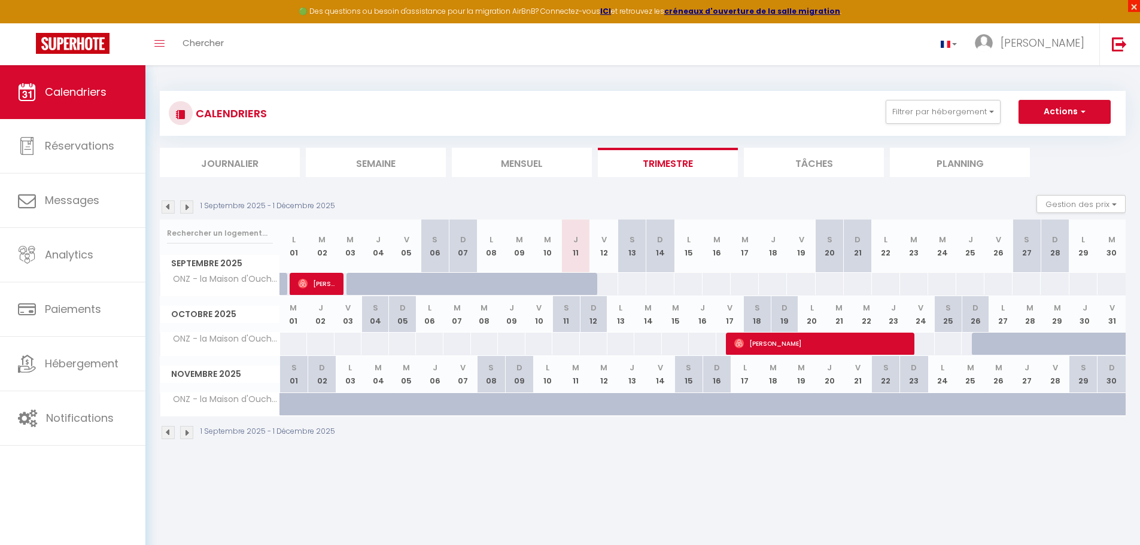
click at [1136, 6] on span "×" at bounding box center [1134, 6] width 12 height 12
